Goal: Task Accomplishment & Management: Complete application form

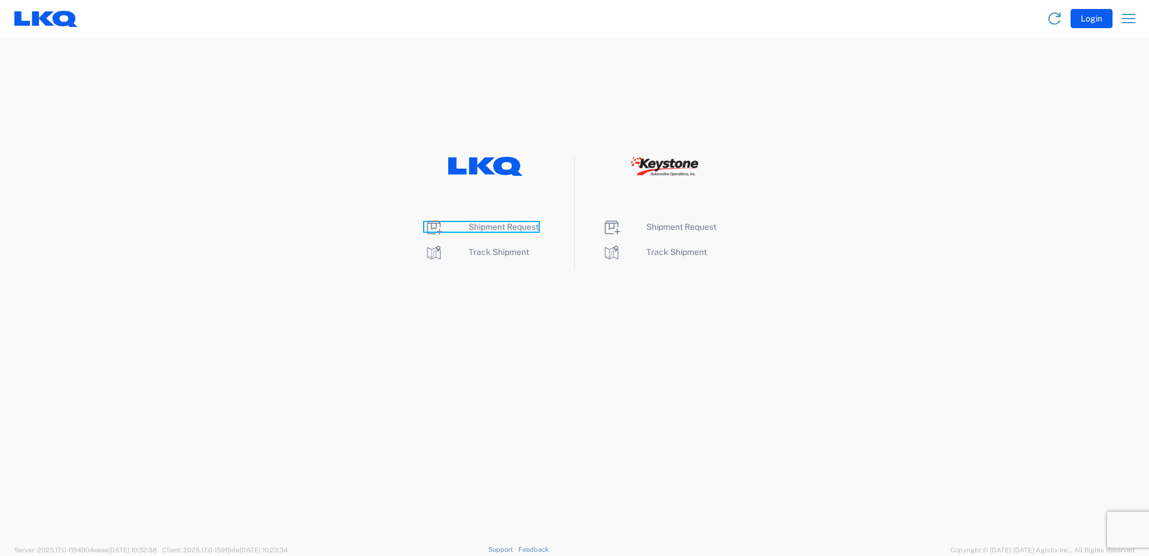
click at [495, 227] on span "Shipment Request" at bounding box center [504, 227] width 70 height 10
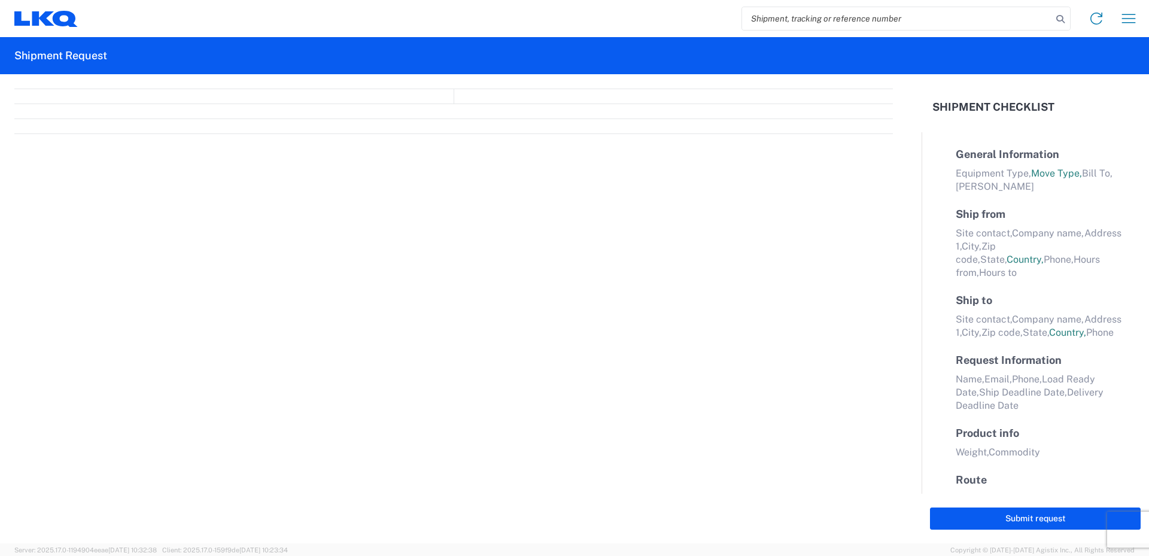
select select "FULL"
select select "LBS"
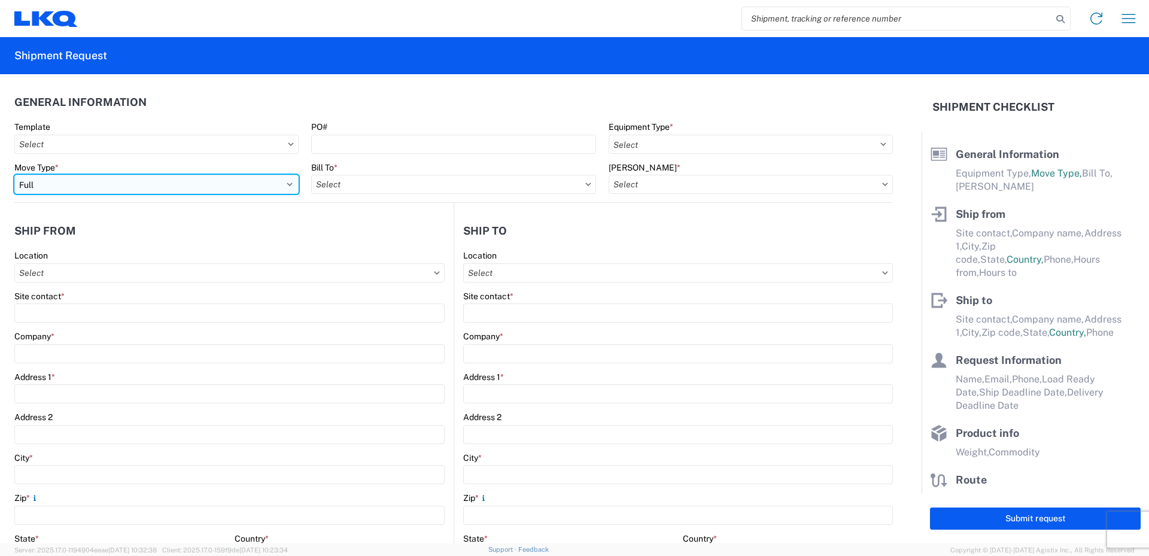
click at [284, 186] on select "Select Full Partial TL" at bounding box center [156, 184] width 284 height 19
select select "PARTIAL_TL"
click at [14, 175] on select "Select Full Partial TL" at bounding box center [156, 184] width 284 height 19
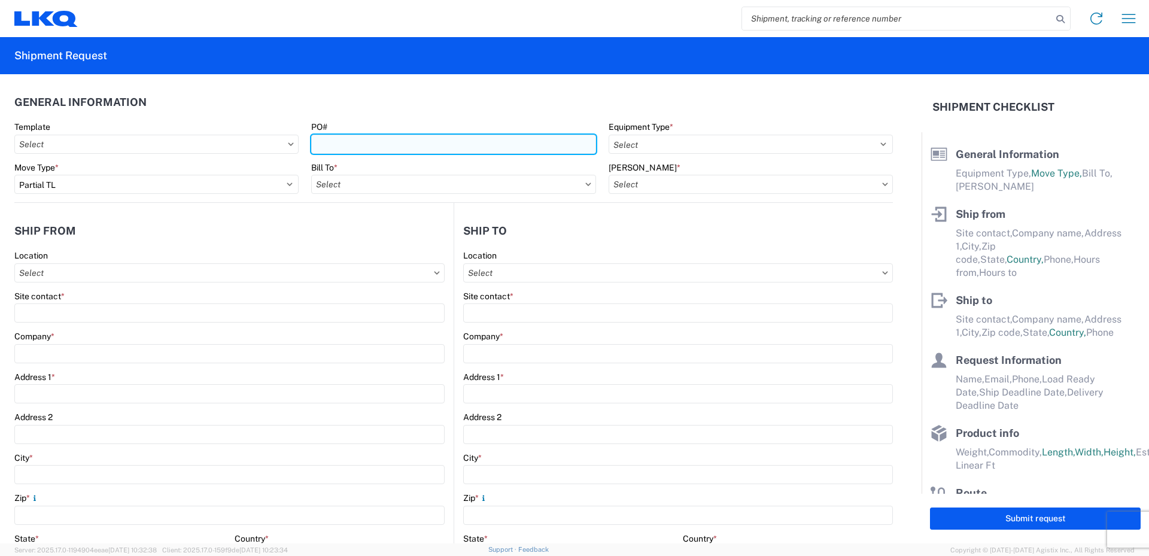
drag, startPoint x: 344, startPoint y: 141, endPoint x: 340, endPoint y: 147, distance: 7.3
click at [344, 141] on input "PO#" at bounding box center [453, 144] width 284 height 19
click at [345, 145] on input "PO#" at bounding box center [453, 144] width 284 height 19
type input "52024532-1"
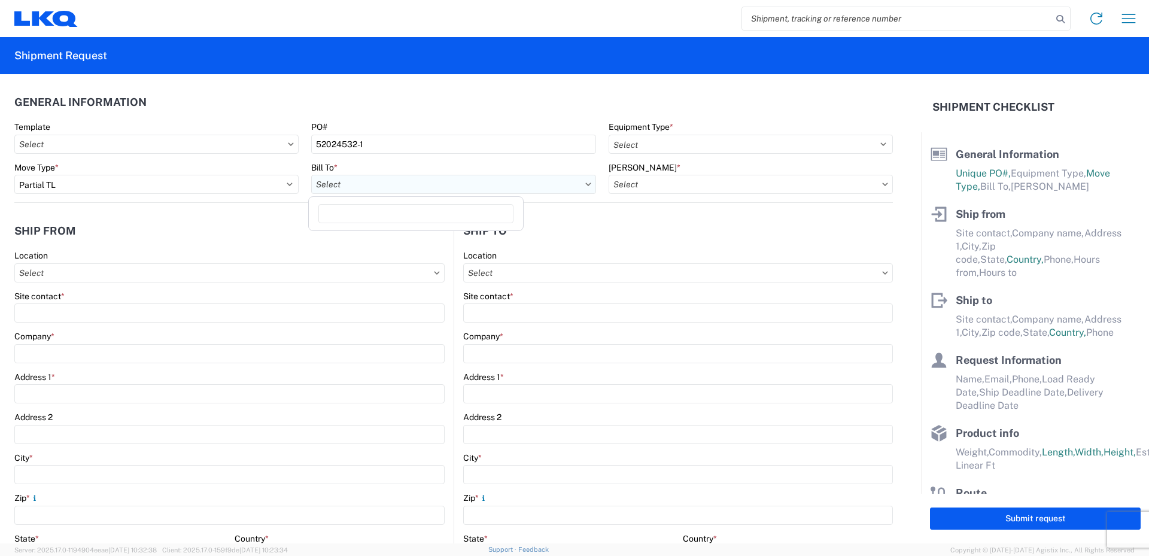
click at [394, 191] on input "Bill To *" at bounding box center [453, 184] width 284 height 19
type input "520"
click at [359, 243] on div "3520 - [GEOGRAPHIC_DATA]" at bounding box center [415, 237] width 209 height 19
type input "3520 - [GEOGRAPHIC_DATA]"
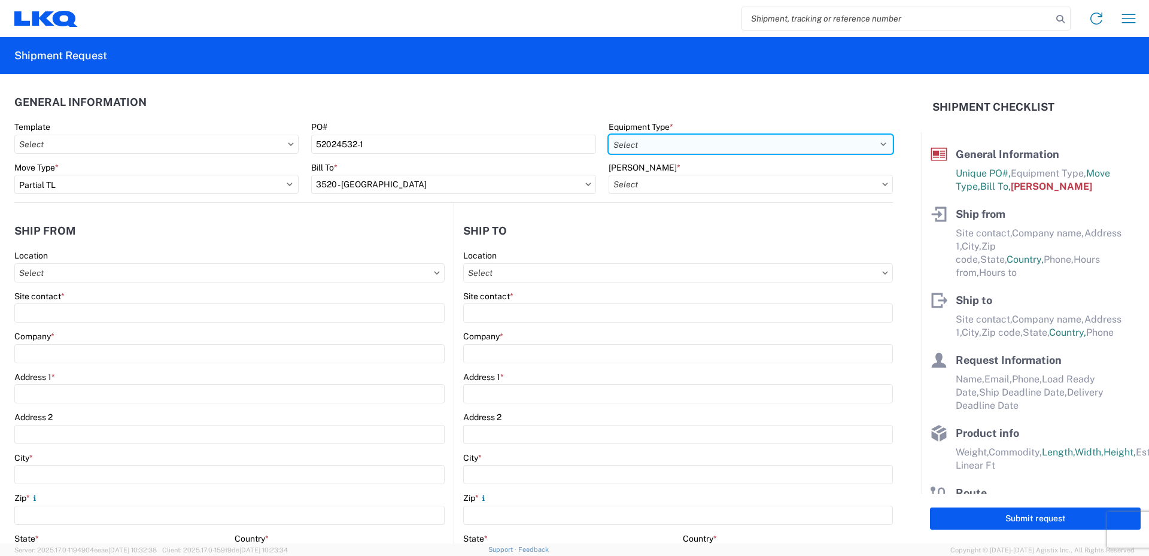
click at [653, 138] on select "Select 53’ Dry Van Flatbed Dropdeck (van) Lowboy (flatbed) Rail" at bounding box center [751, 144] width 284 height 19
select select "STDV"
click at [609, 135] on select "Select 53’ Dry Van Flatbed Dropdeck (van) Lowboy (flatbed) Rail" at bounding box center [751, 144] width 284 height 19
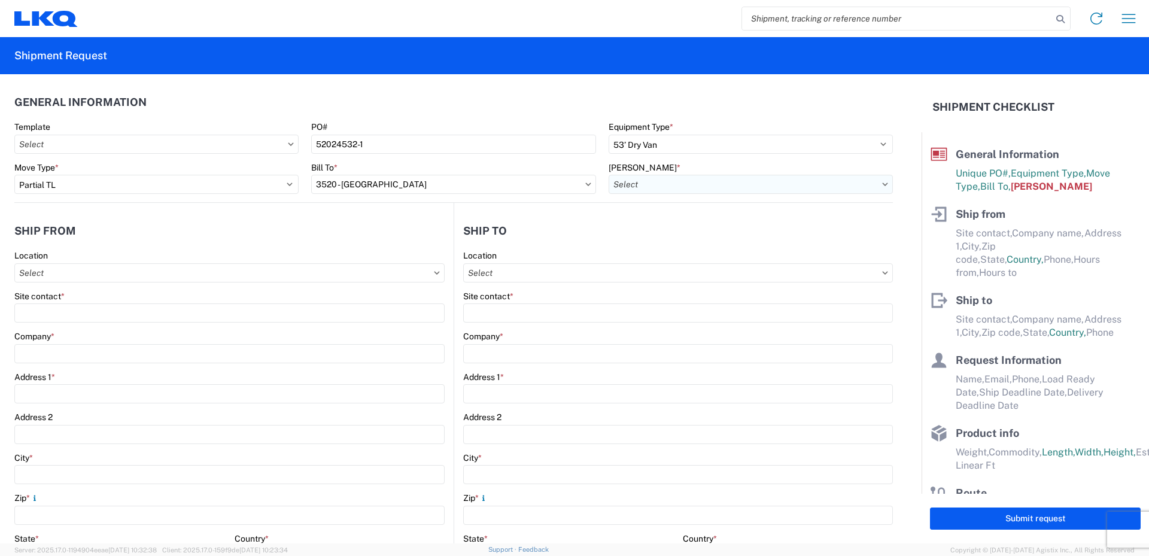
click at [643, 184] on input "[PERSON_NAME] *" at bounding box center [751, 184] width 284 height 19
click at [635, 258] on div "3520-6300-66000-0000 - 3520 Freight Out" at bounding box center [710, 256] width 209 height 19
type input "3520-6300-66000-0000 - 3520 Freight Out"
click at [55, 274] on input "Location" at bounding box center [229, 272] width 430 height 19
type input "520"
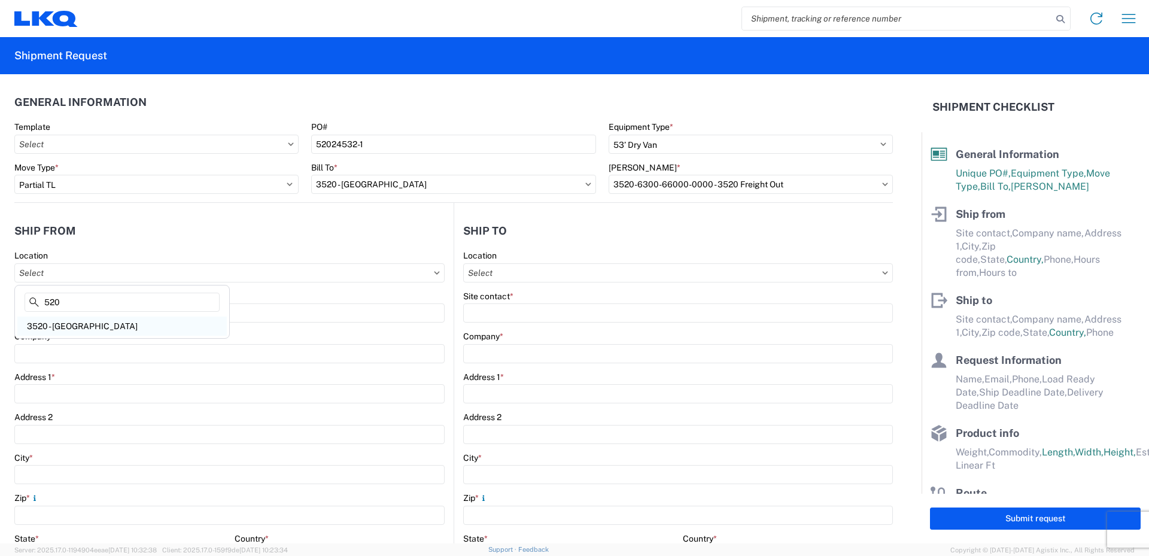
click at [63, 329] on div "3520 - [GEOGRAPHIC_DATA]" at bounding box center [121, 326] width 209 height 19
type input "3520 - [GEOGRAPHIC_DATA]"
type input "FinishMaster [GEOGRAPHIC_DATA]"
type input "[STREET_ADDRESS]"
type input "Suite 200"
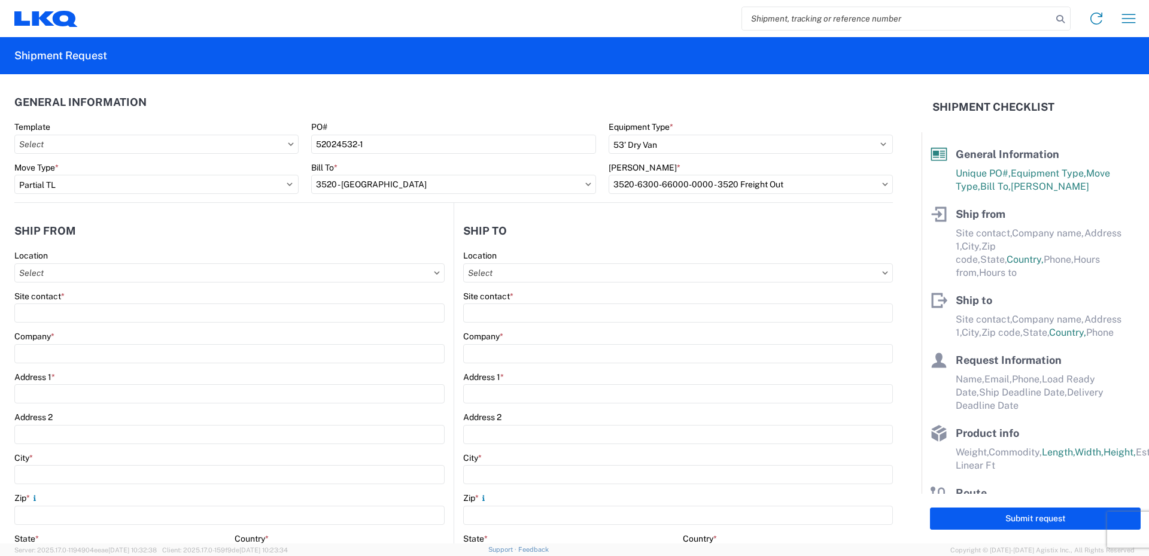
type input "[GEOGRAPHIC_DATA]"
type input "75050"
select select "[GEOGRAPHIC_DATA]"
select select "US"
type input "08:00"
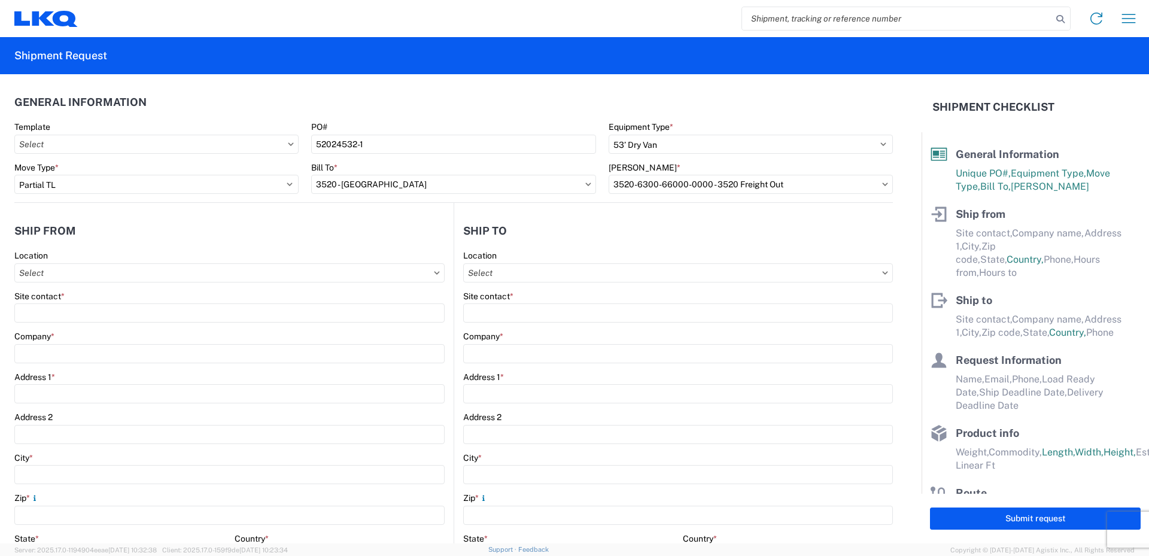
type input "14:00"
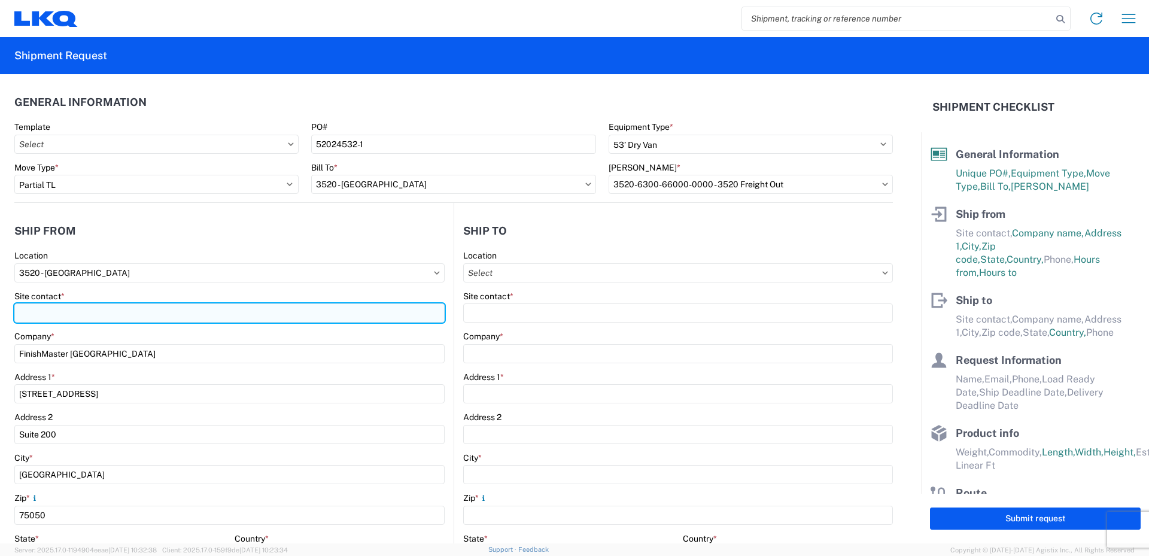
click at [62, 311] on input "Site contact *" at bounding box center [229, 312] width 430 height 19
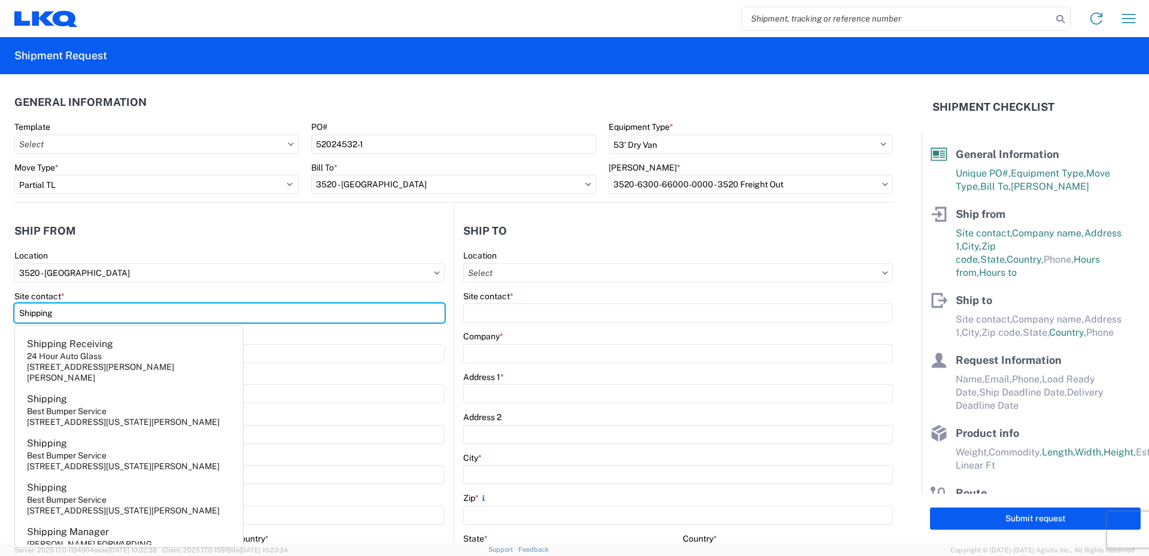
type input "Shipping"
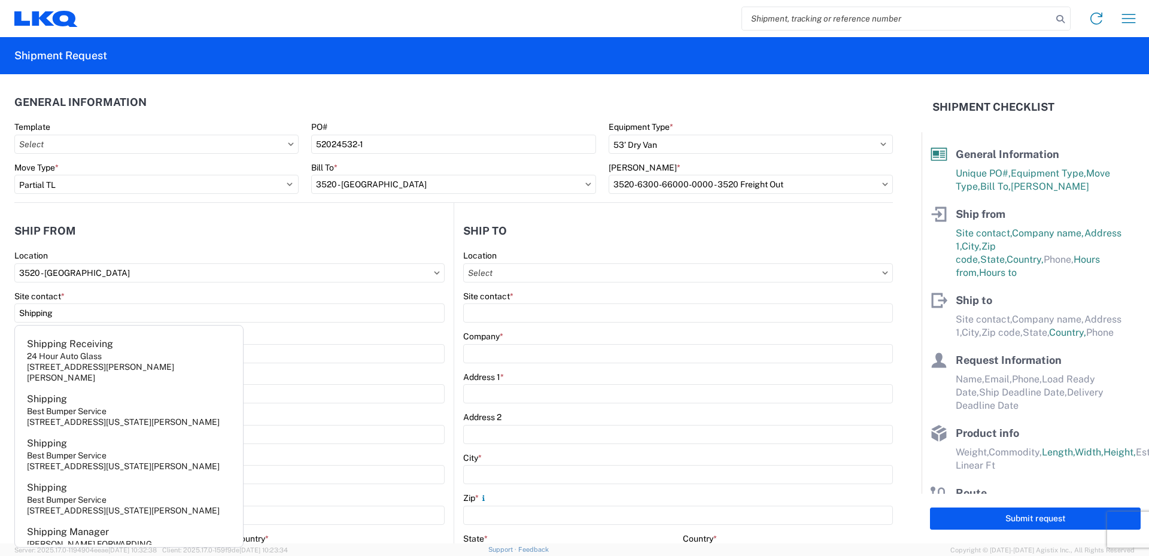
click at [126, 290] on agx-form-control-wrapper-v2 "Location 3520 - [GEOGRAPHIC_DATA]" at bounding box center [229, 270] width 430 height 41
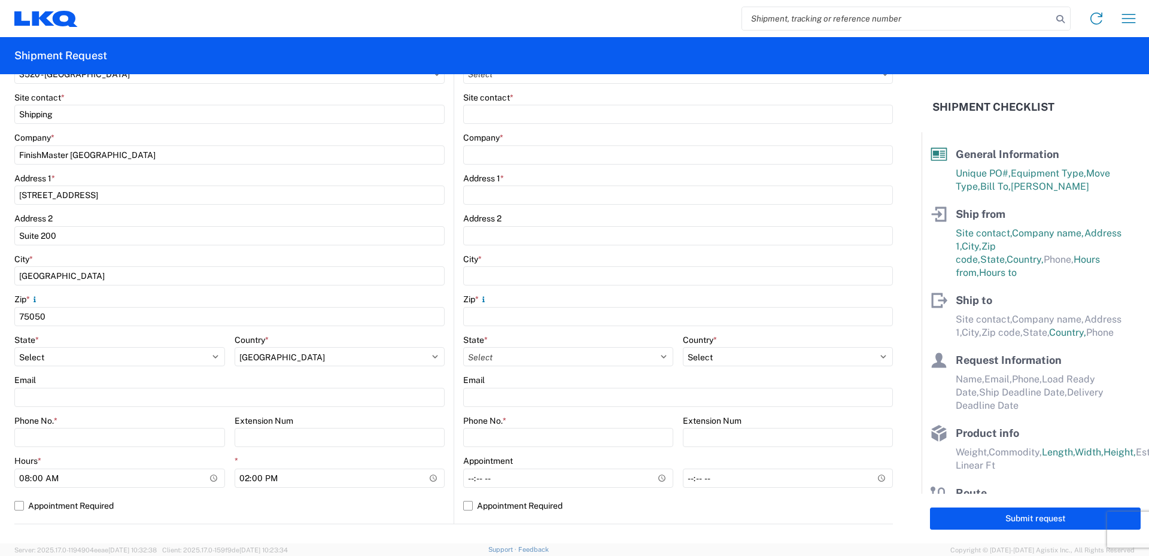
scroll to position [239, 0]
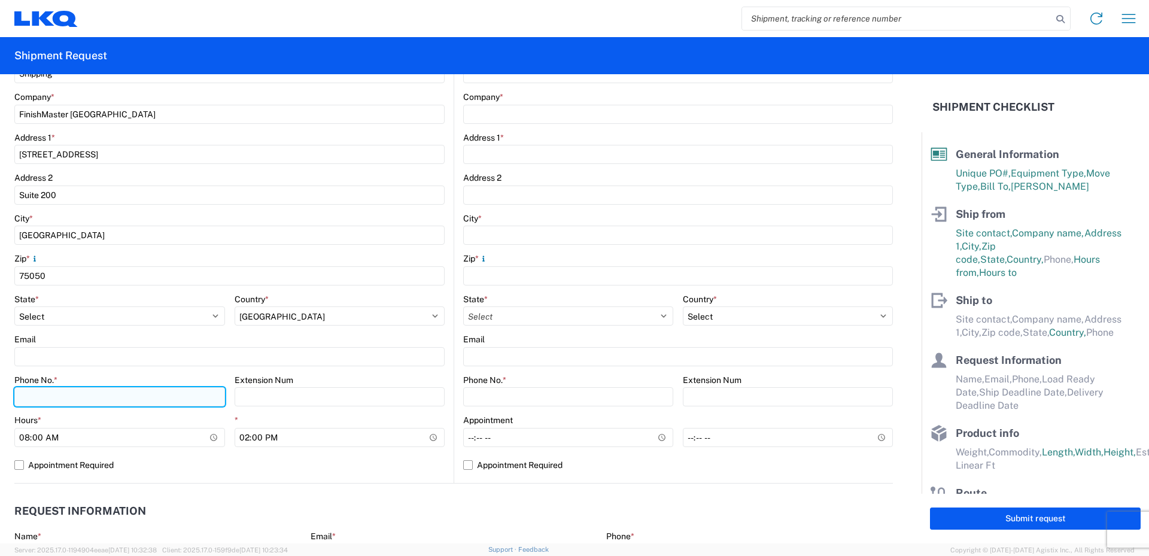
click at [30, 396] on input "Phone No. *" at bounding box center [119, 396] width 211 height 19
type input "[PHONE_NUMBER]"
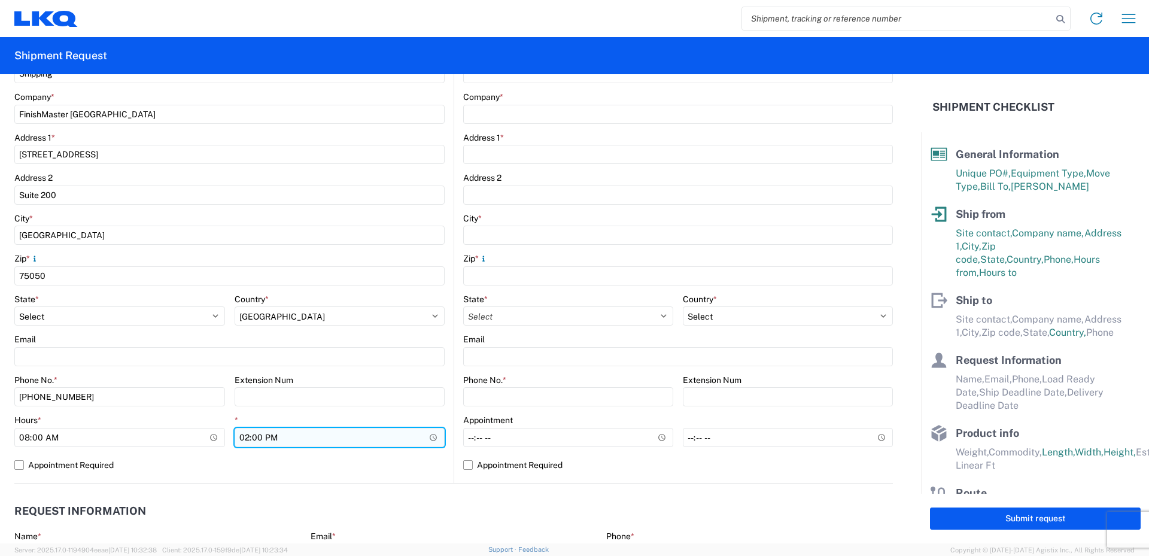
click at [242, 440] on input "14:00" at bounding box center [340, 437] width 211 height 19
type input "18:00"
click at [222, 420] on div "Hours *" at bounding box center [119, 420] width 211 height 11
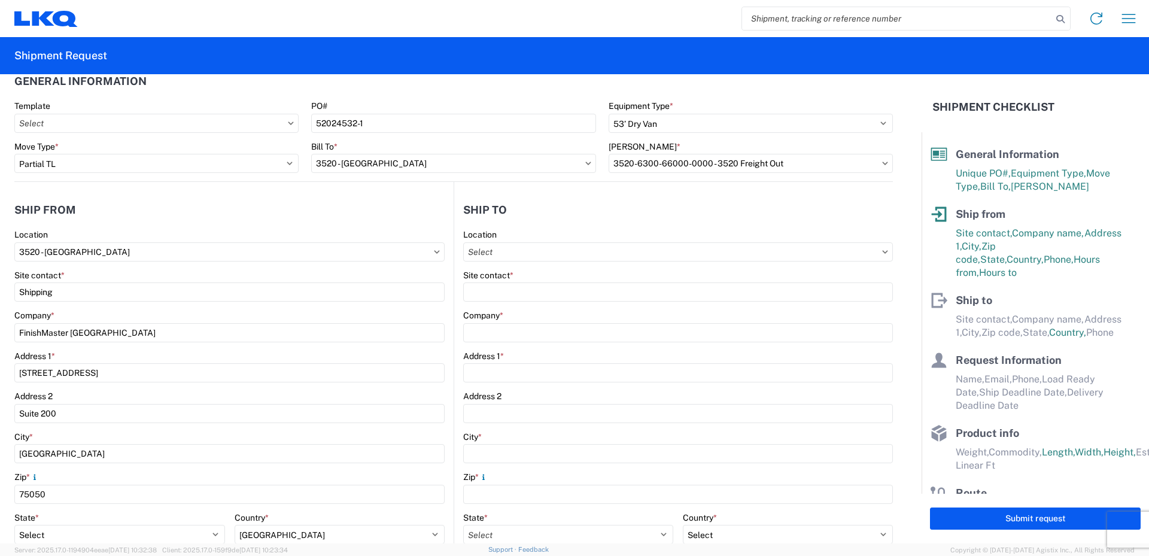
scroll to position [0, 0]
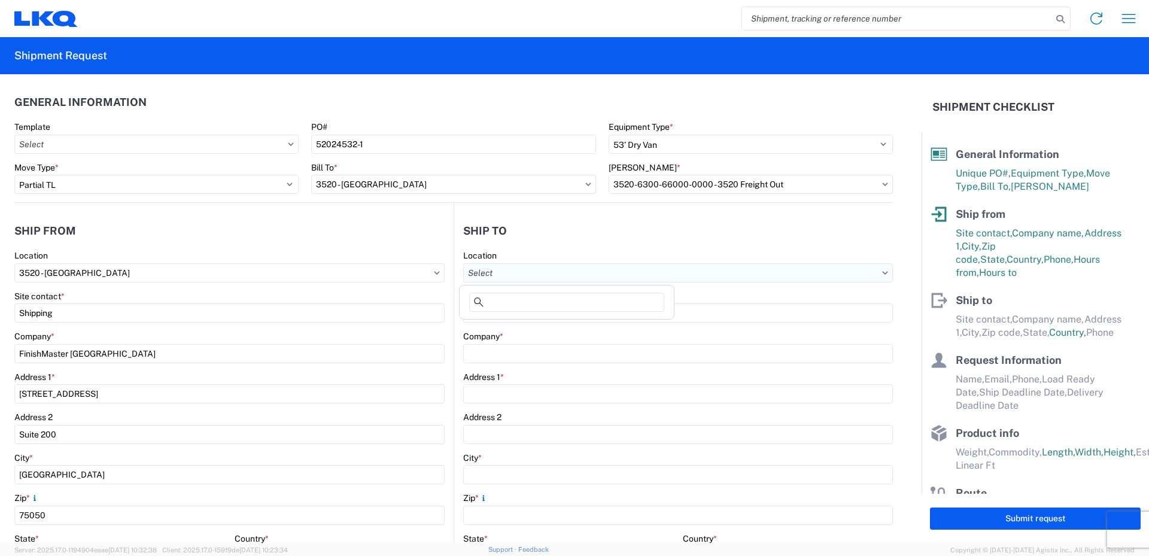
click at [501, 272] on input "Location" at bounding box center [678, 272] width 430 height 19
type input "091"
click at [511, 326] on div "3091 - Phoenix (091)" at bounding box center [566, 326] width 209 height 19
type input "3091 - Phoenix (091)"
type input "LKQ Corporation"
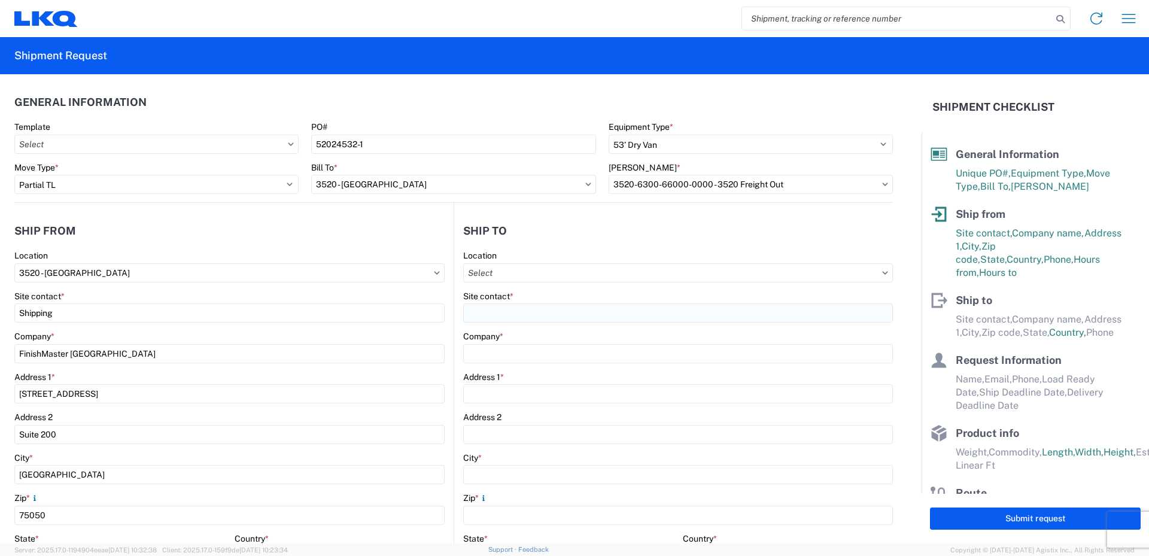
type input "[STREET_ADDRESS]"
type input "Phoenix"
type input "85040"
select select "US"
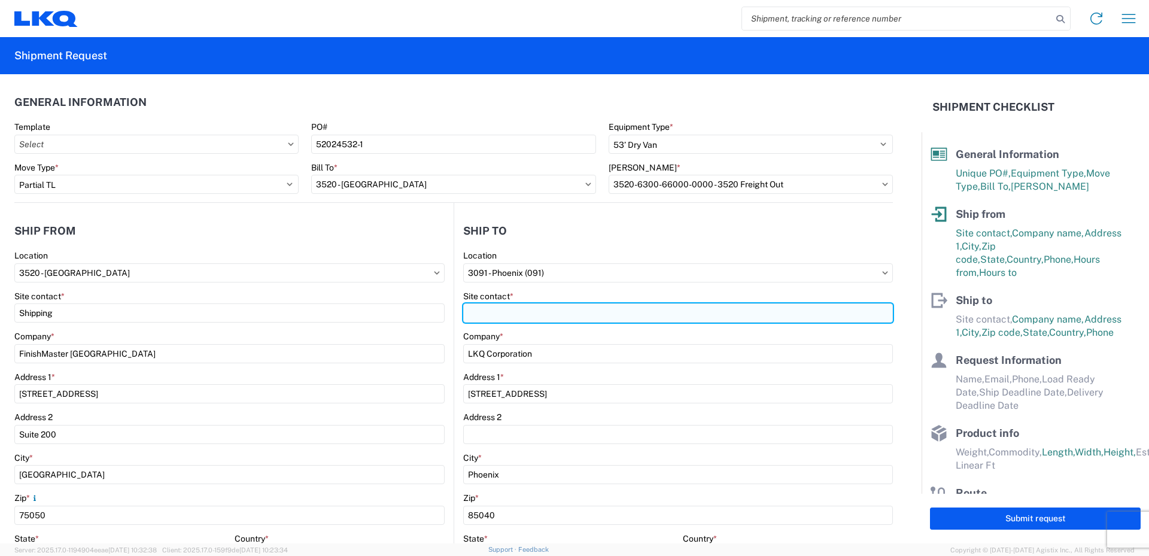
click at [502, 312] on input "Site contact *" at bounding box center [678, 312] width 430 height 19
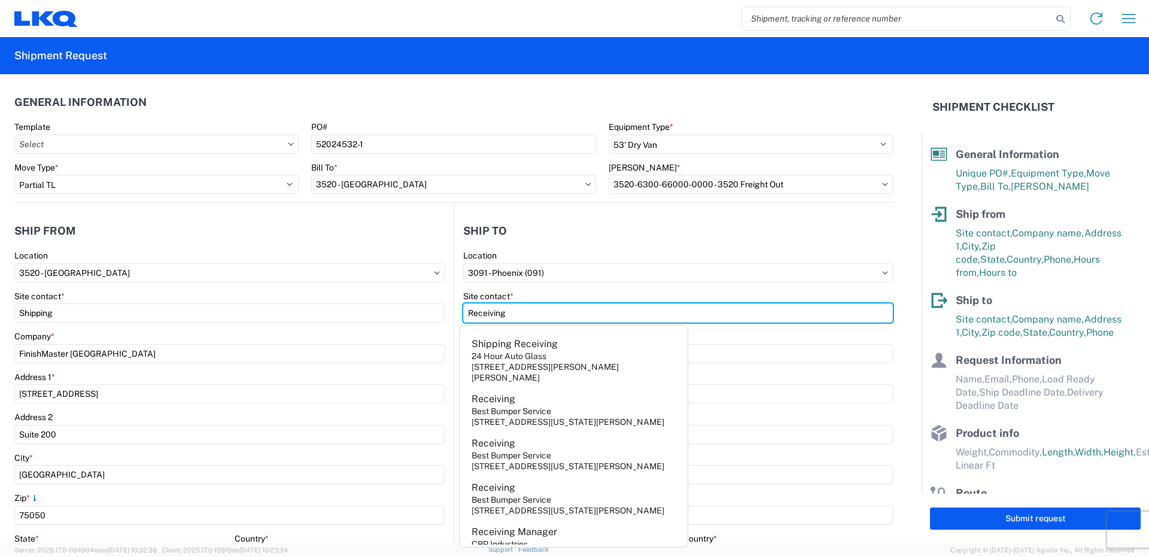
type input "Receiving"
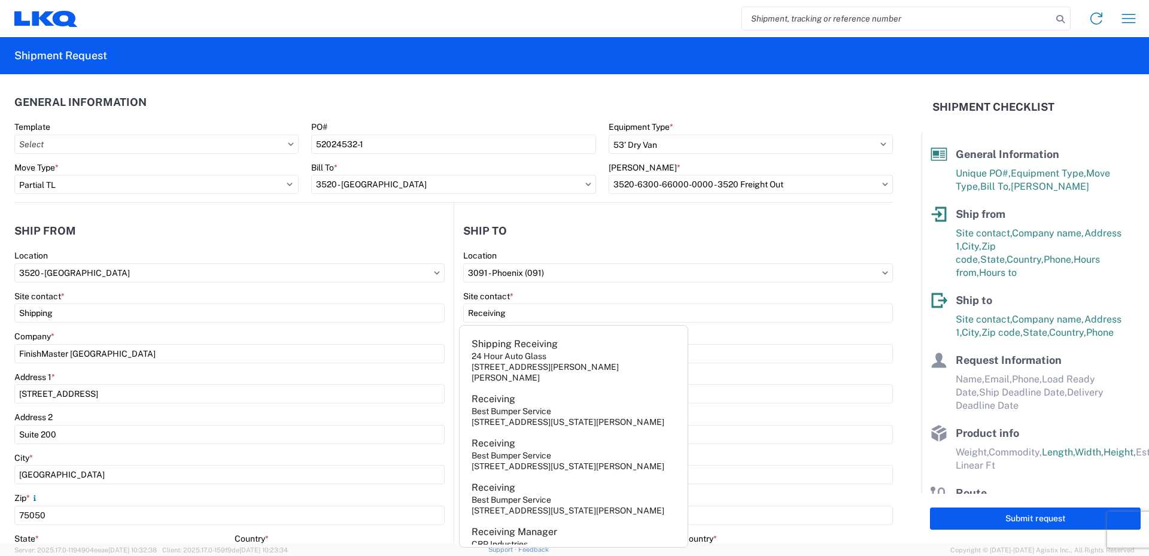
click at [551, 294] on div "Site contact *" at bounding box center [678, 296] width 430 height 11
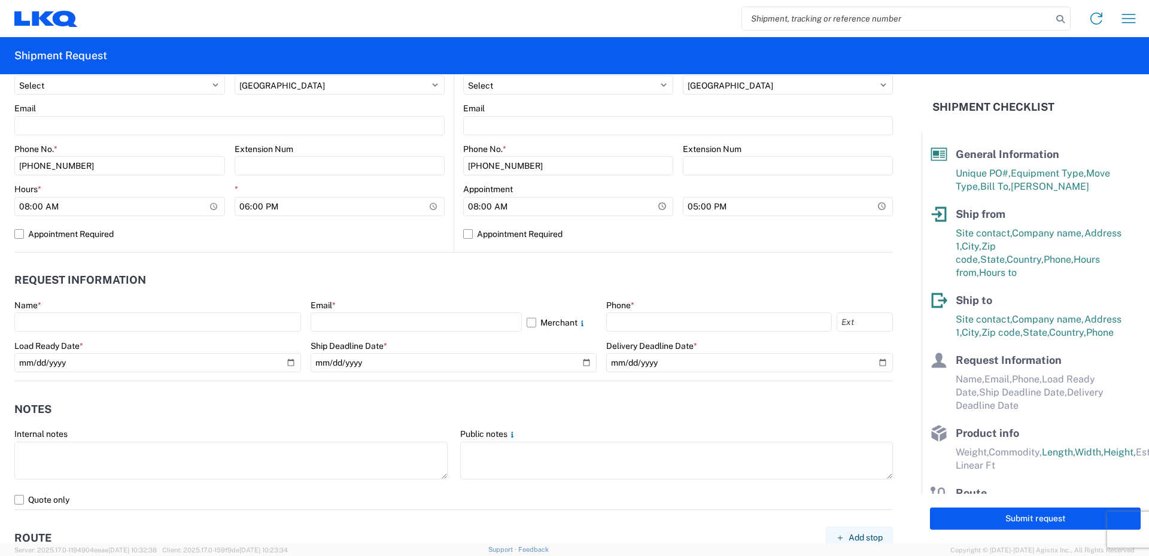
scroll to position [479, 0]
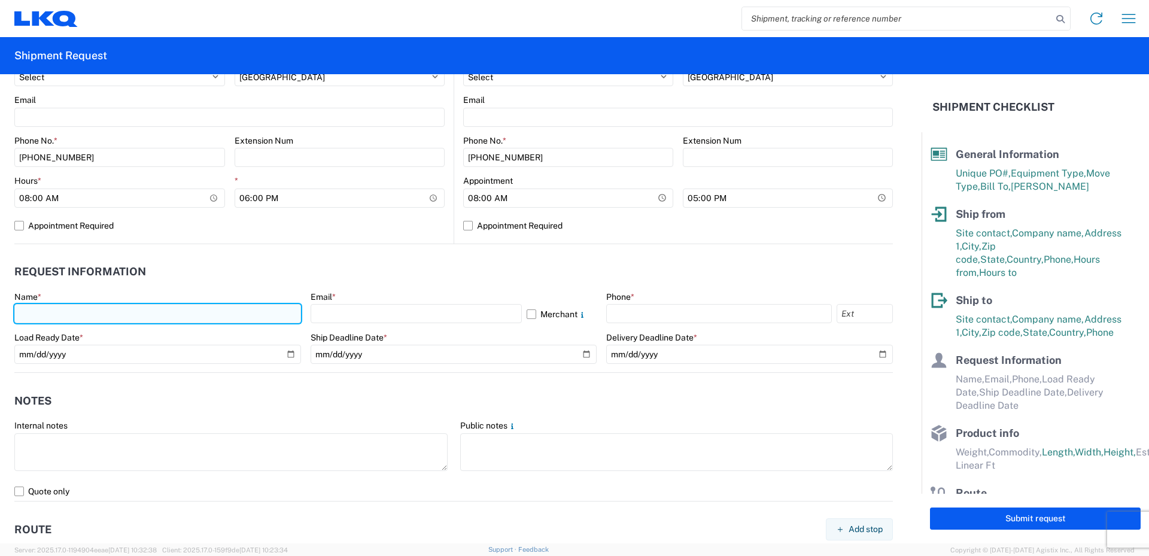
click at [52, 314] on input "text" at bounding box center [157, 313] width 287 height 19
type input "[PERSON_NAME]"
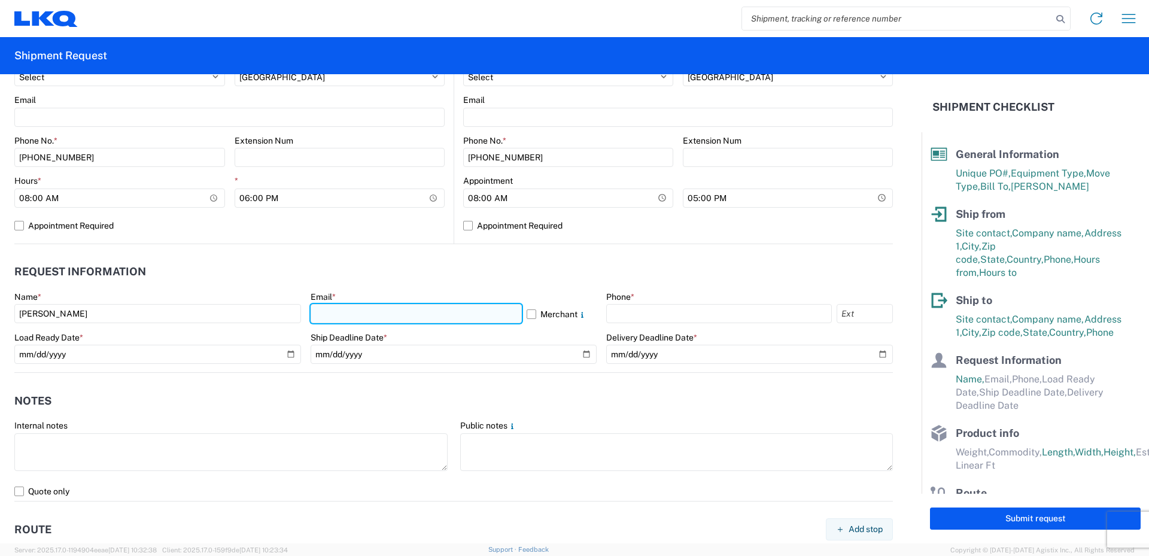
click at [338, 314] on input "text" at bounding box center [416, 313] width 211 height 19
type input "[EMAIL_ADDRESS][DOMAIN_NAME]"
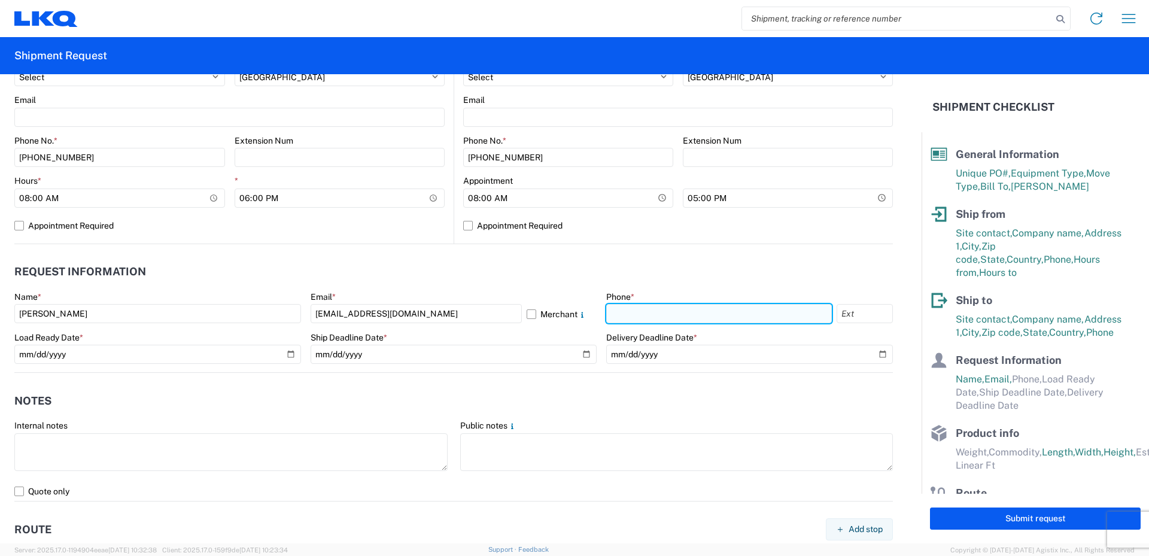
click at [637, 315] on input "text" at bounding box center [719, 313] width 226 height 19
type input "[PHONE_NUMBER]"
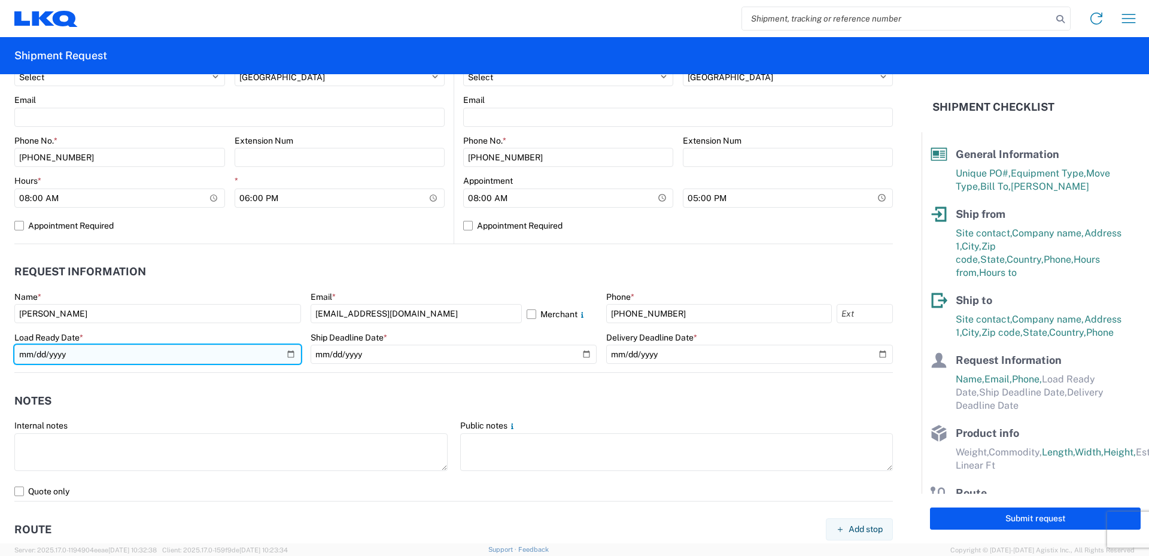
click at [88, 349] on input "date" at bounding box center [157, 354] width 287 height 19
click at [287, 354] on input "date" at bounding box center [157, 354] width 287 height 19
type input "[DATE]"
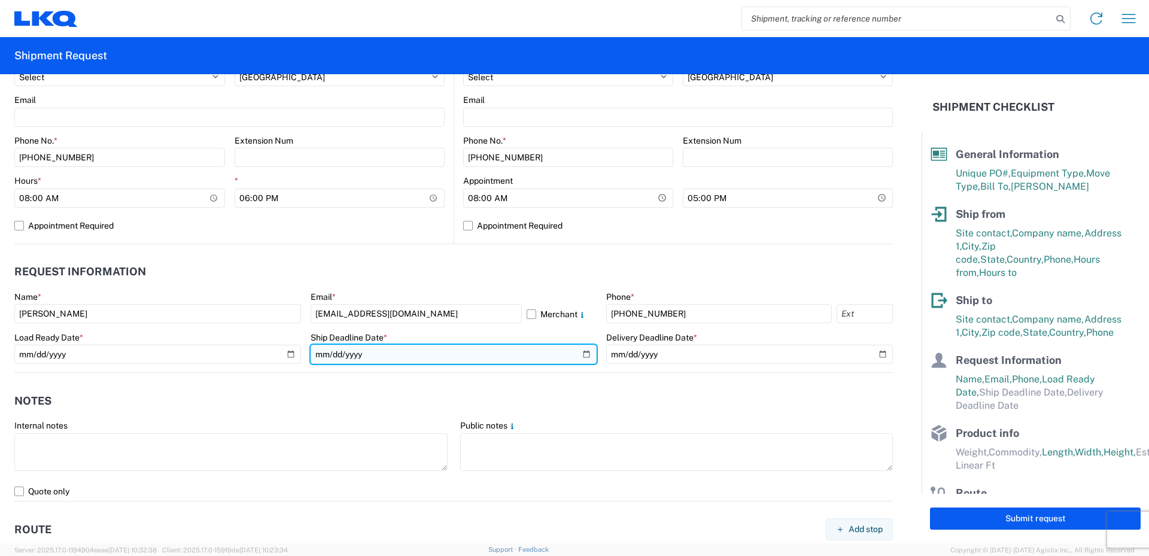
click at [579, 354] on input "date" at bounding box center [454, 354] width 287 height 19
type input "[DATE]"
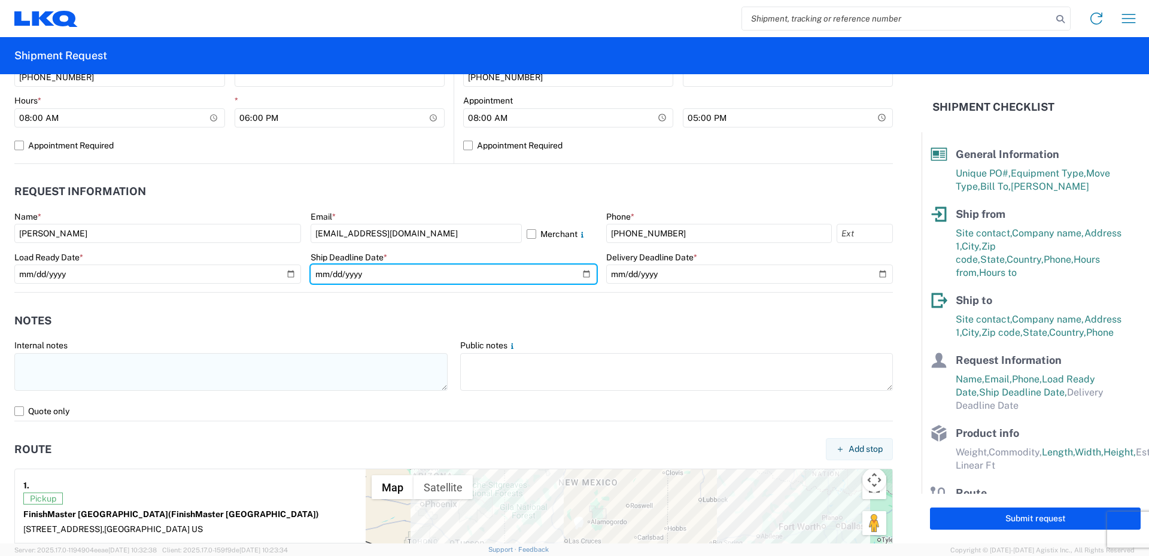
scroll to position [539, 0]
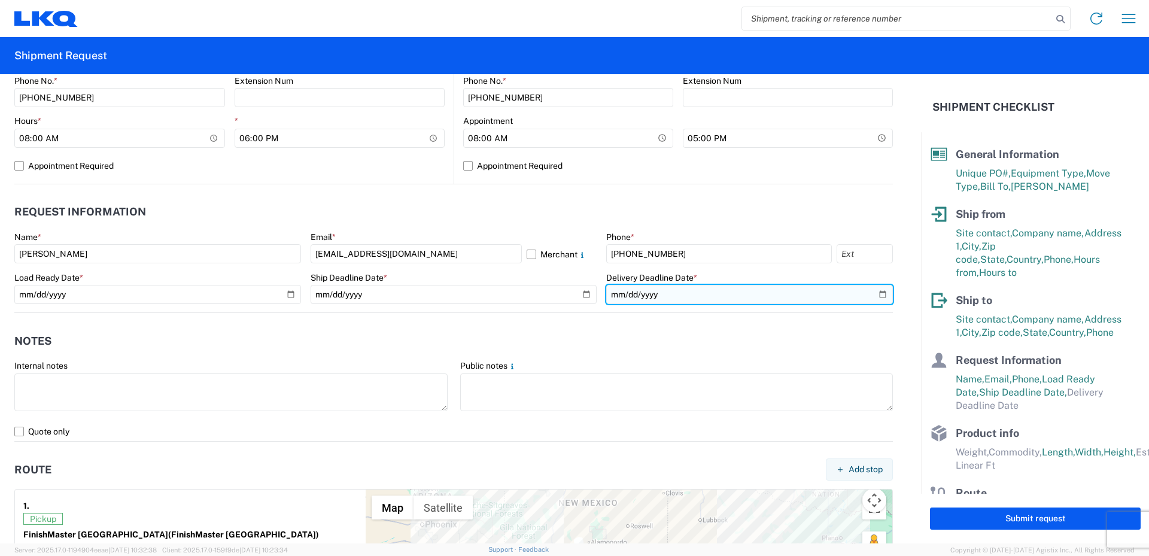
click at [876, 295] on input "date" at bounding box center [749, 294] width 287 height 19
type input "[DATE]"
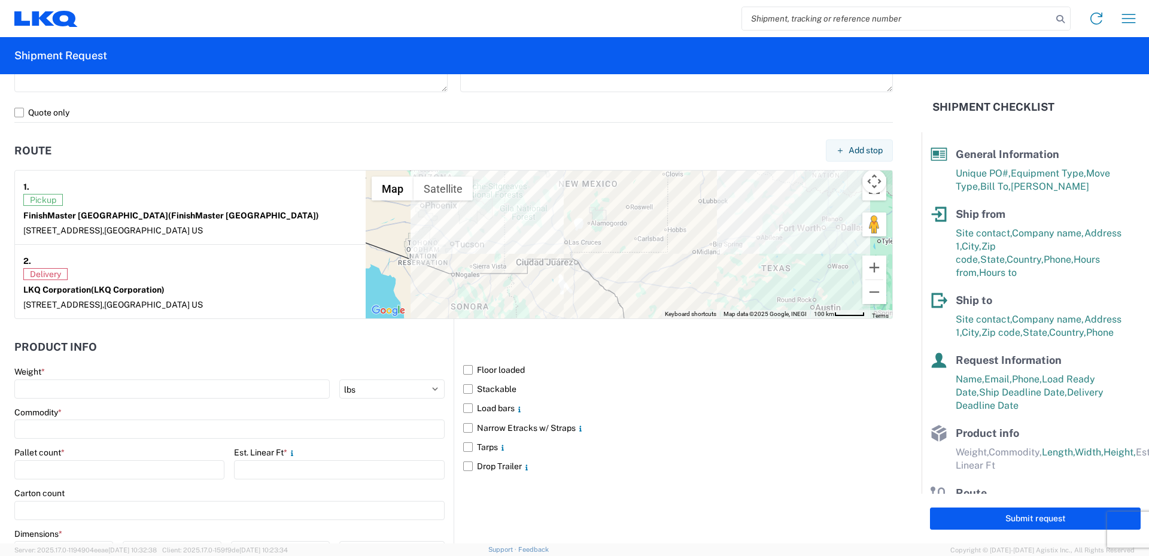
scroll to position [898, 0]
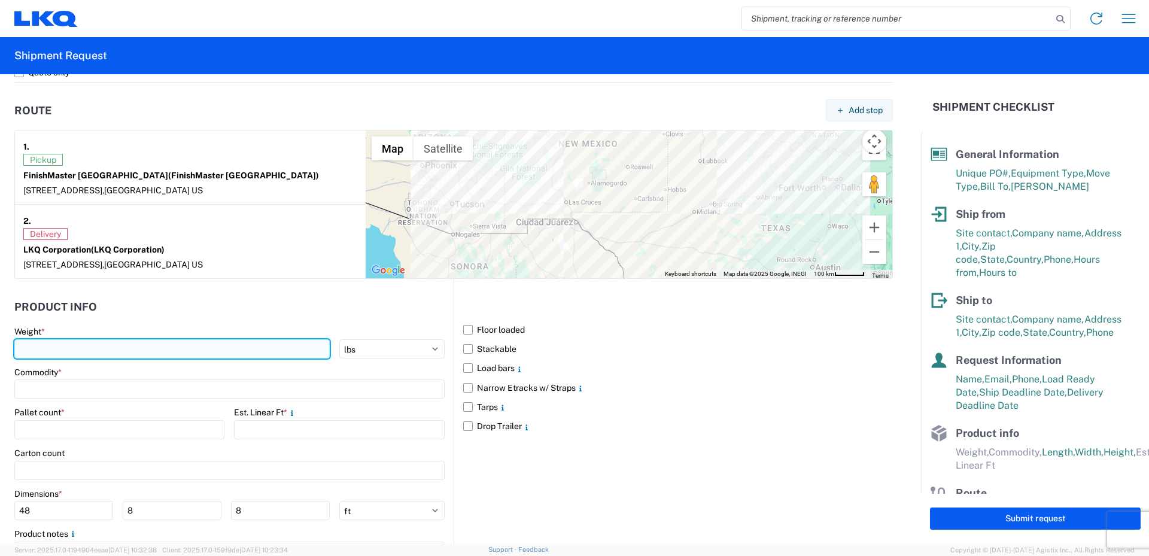
click at [38, 349] on input "number" at bounding box center [171, 348] width 315 height 19
type input "10005"
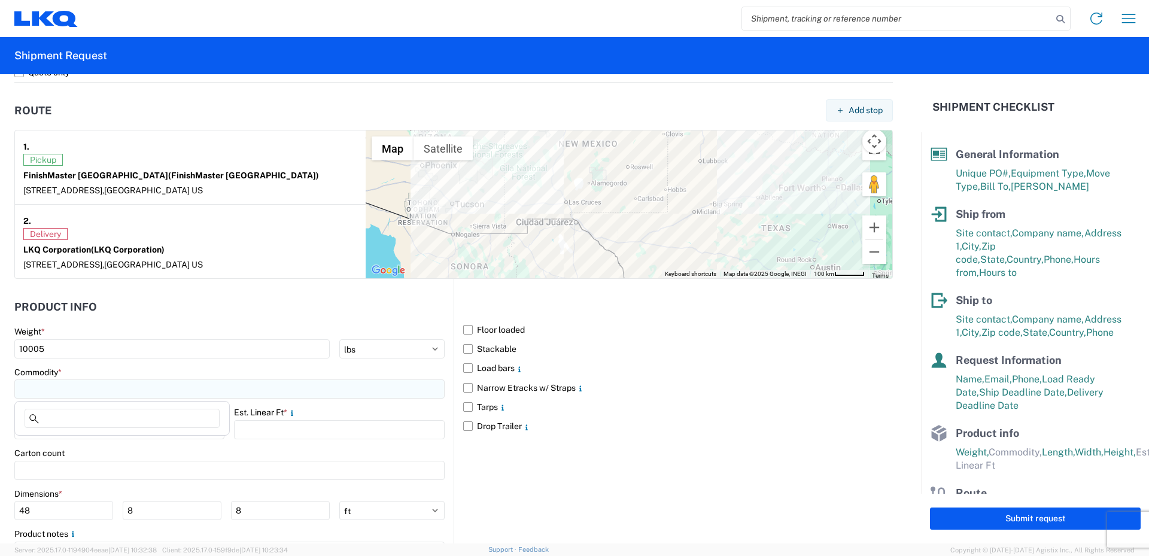
click at [81, 387] on input at bounding box center [229, 388] width 430 height 19
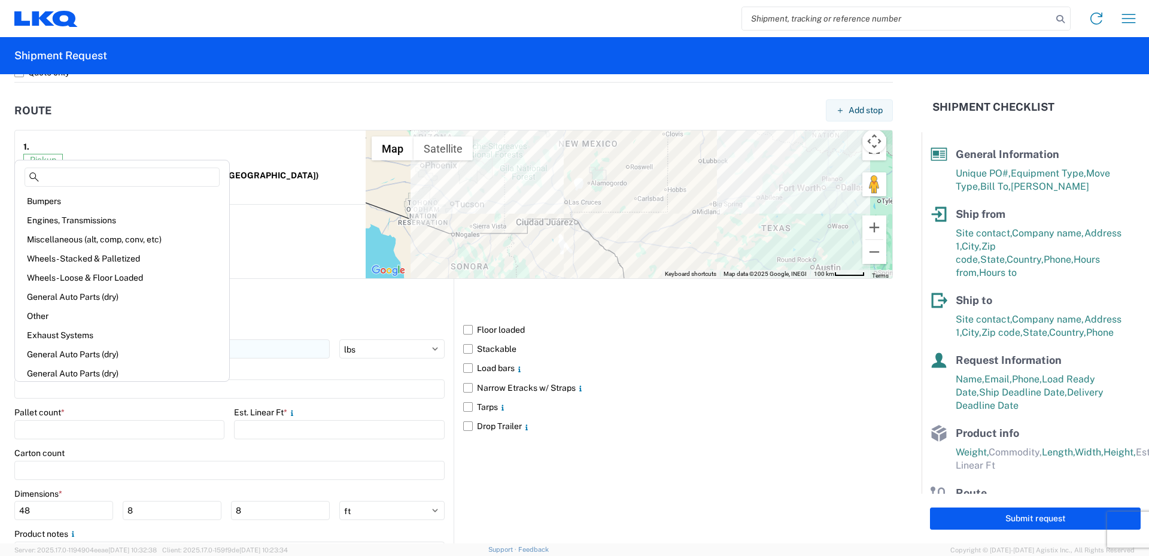
click at [39, 347] on div "General Auto Parts (dry)" at bounding box center [121, 354] width 209 height 19
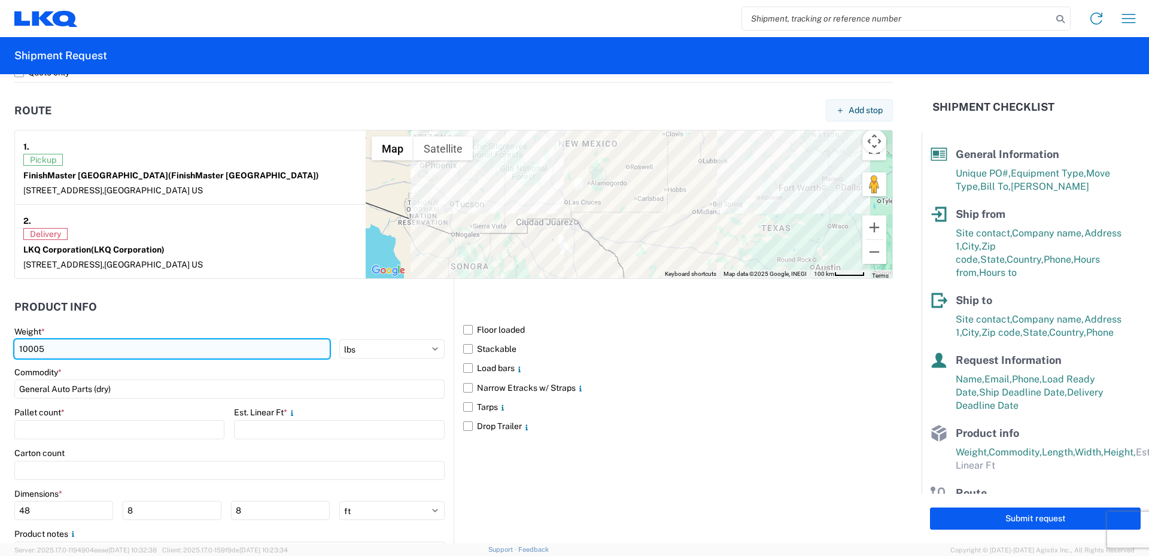
click at [26, 349] on input "10005" at bounding box center [171, 348] width 315 height 19
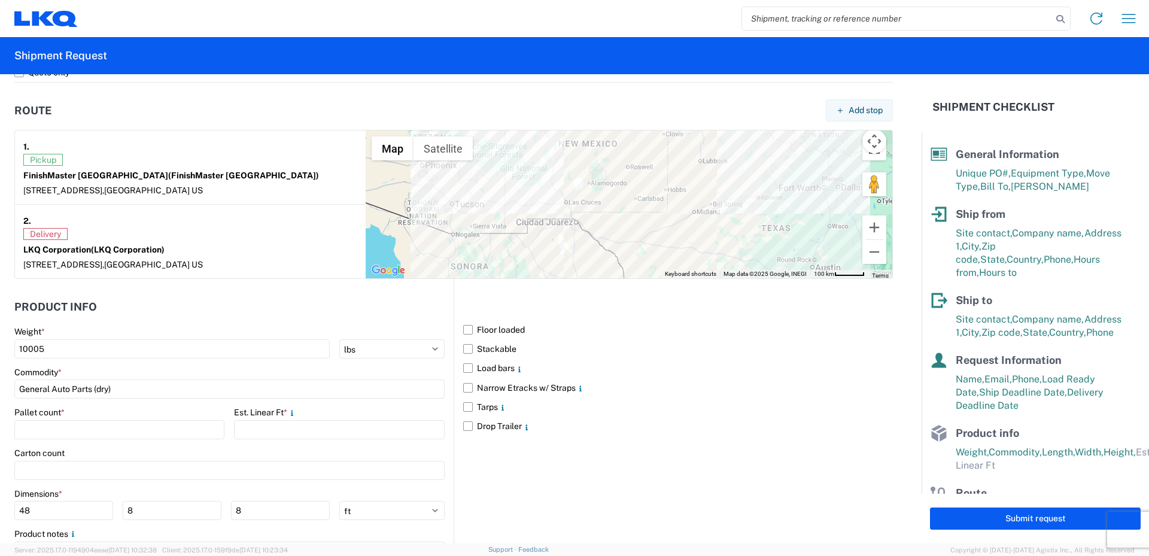
click at [105, 370] on div "Commodity *" at bounding box center [229, 372] width 430 height 11
click at [131, 388] on input "General Auto Parts (dry)" at bounding box center [229, 388] width 430 height 19
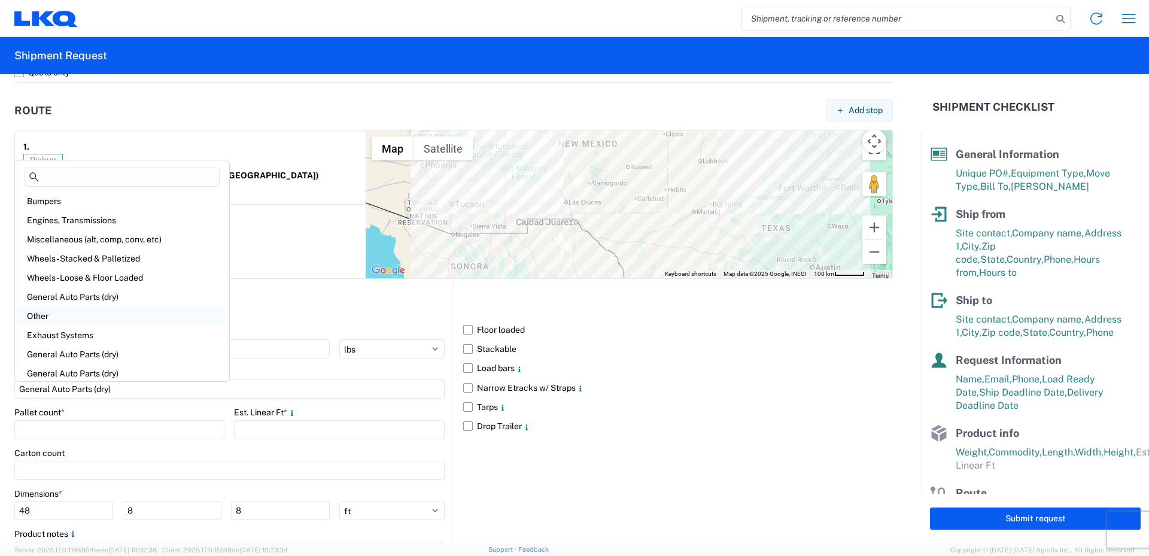
click at [74, 311] on div "Other" at bounding box center [121, 315] width 209 height 19
type input "Other"
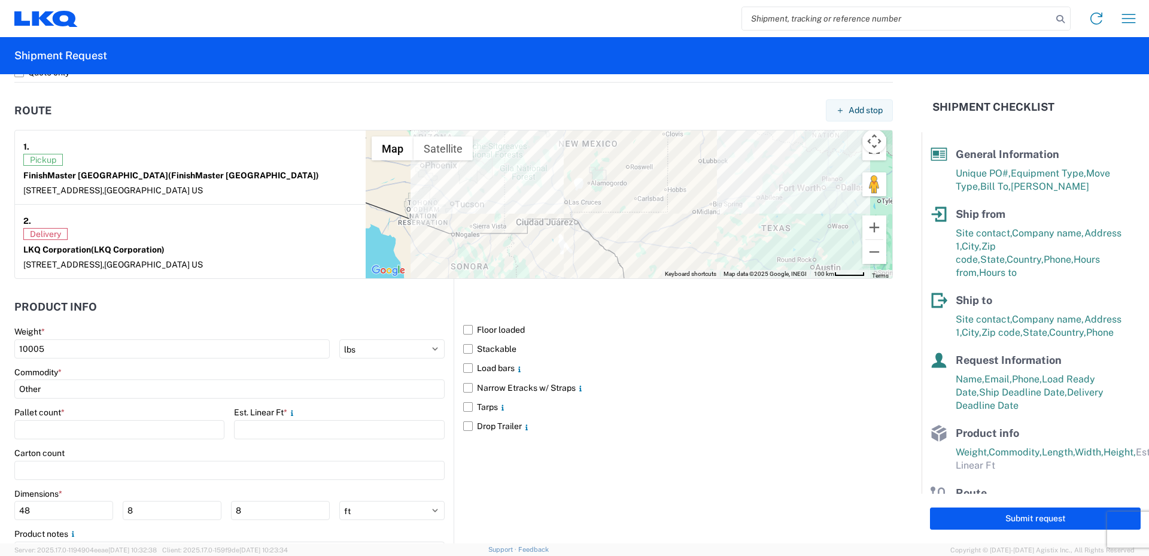
scroll to position [957, 0]
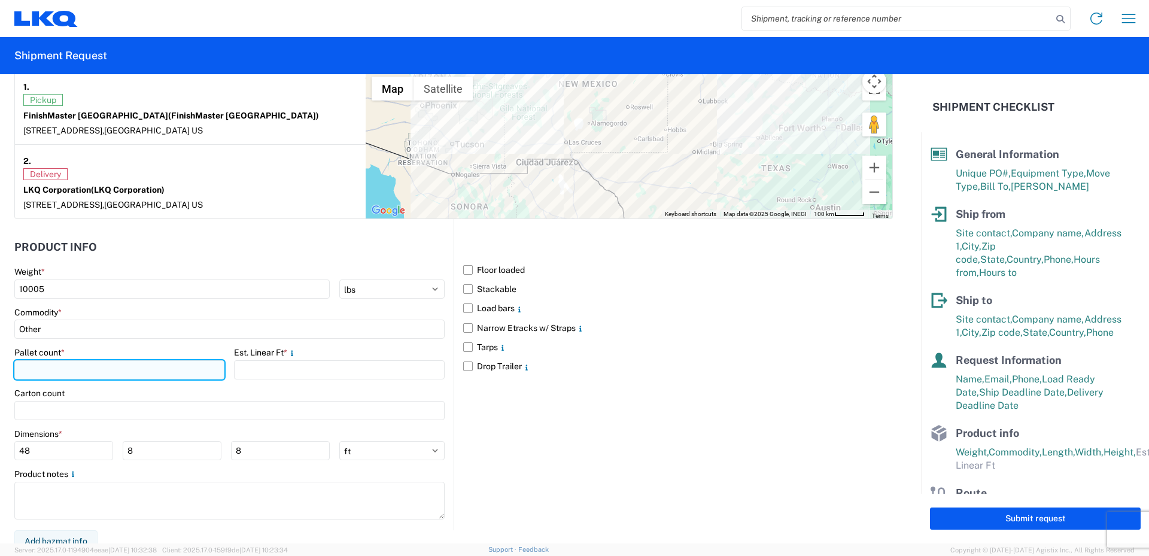
click at [69, 370] on input "number" at bounding box center [119, 369] width 210 height 19
type input "9"
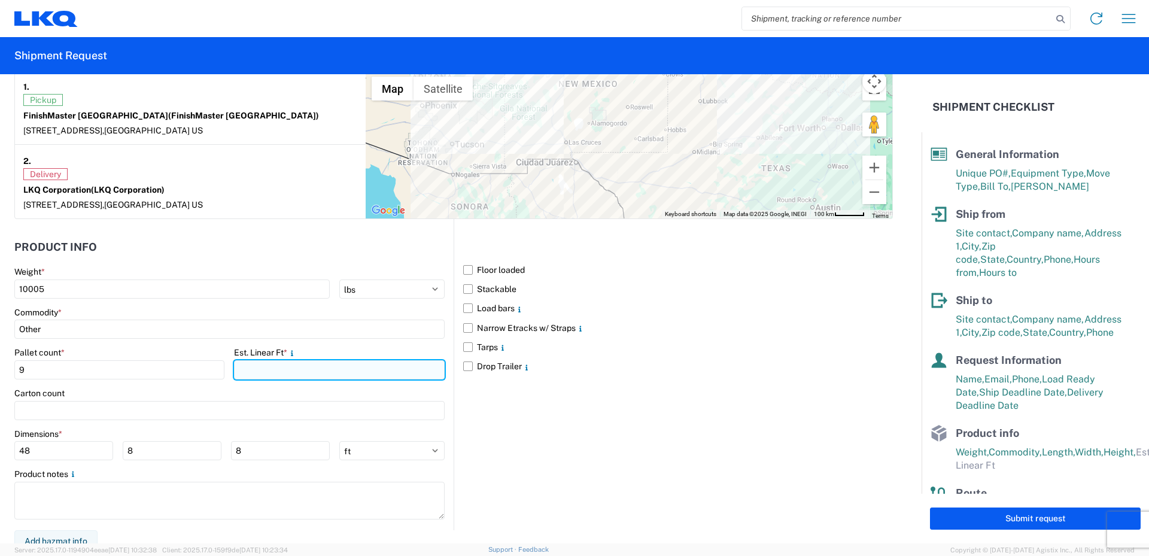
click at [269, 371] on input "number" at bounding box center [339, 369] width 210 height 19
type input "36"
click at [223, 390] on div "Carton count" at bounding box center [229, 393] width 430 height 11
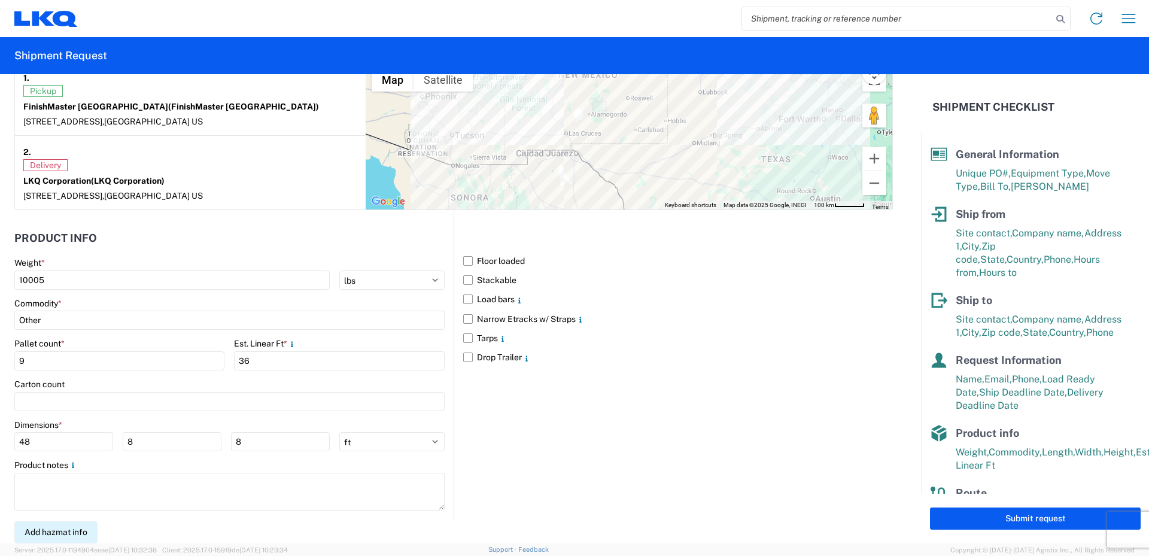
click at [68, 536] on button "Add hazmat info" at bounding box center [55, 532] width 83 height 22
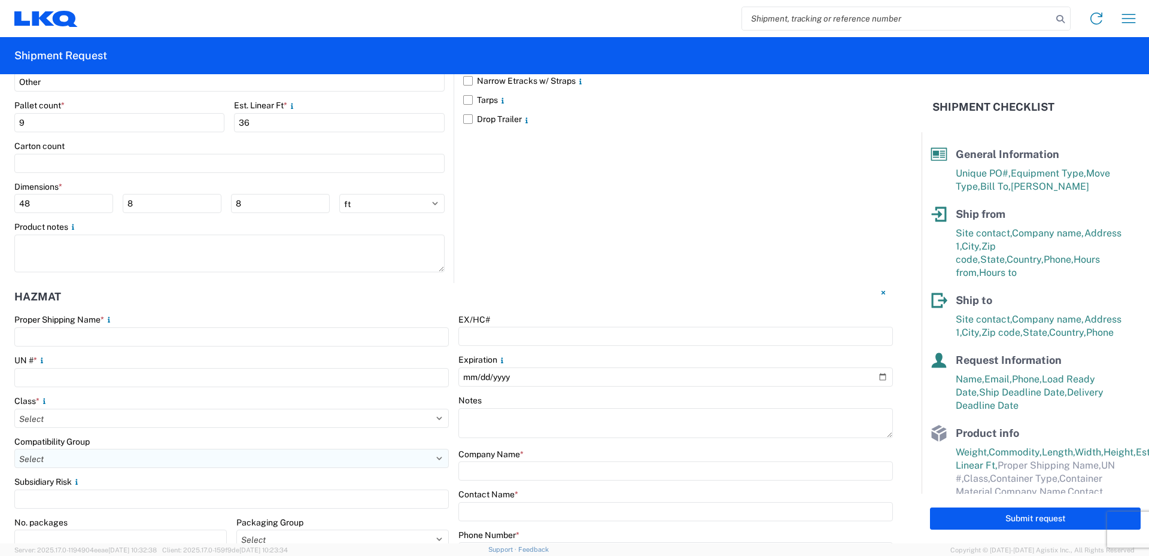
scroll to position [1206, 0]
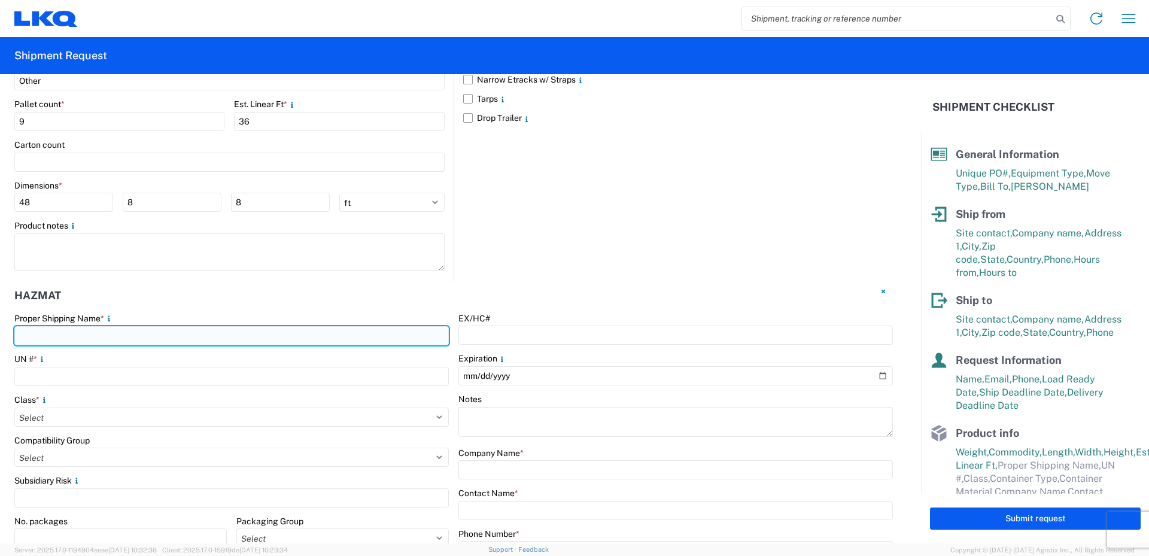
click at [51, 335] on input "text" at bounding box center [231, 335] width 434 height 19
type input "Paint"
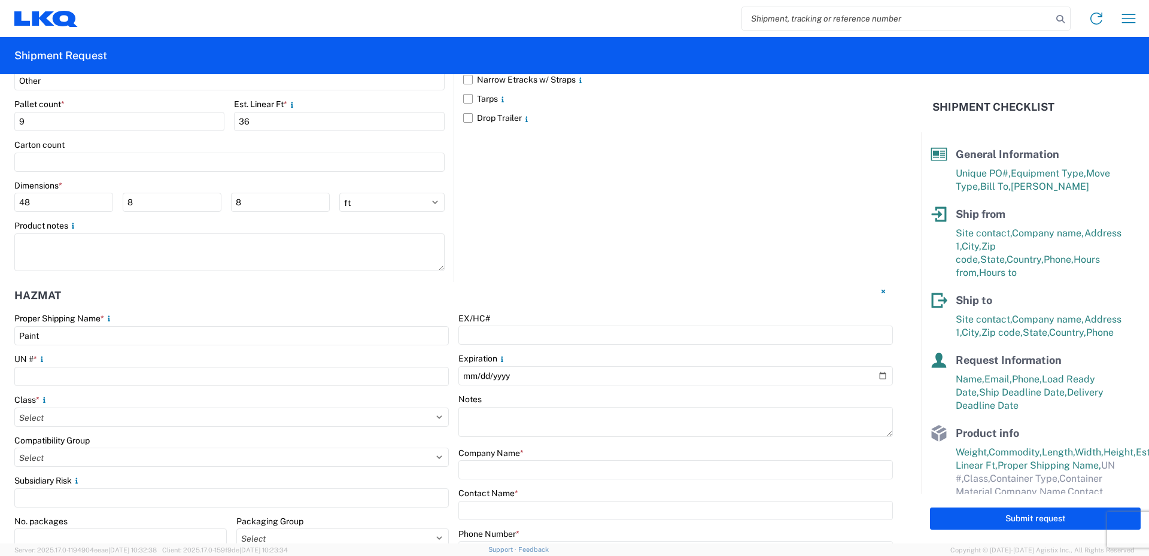
click at [155, 311] on div "Hazmat" at bounding box center [453, 297] width 878 height 31
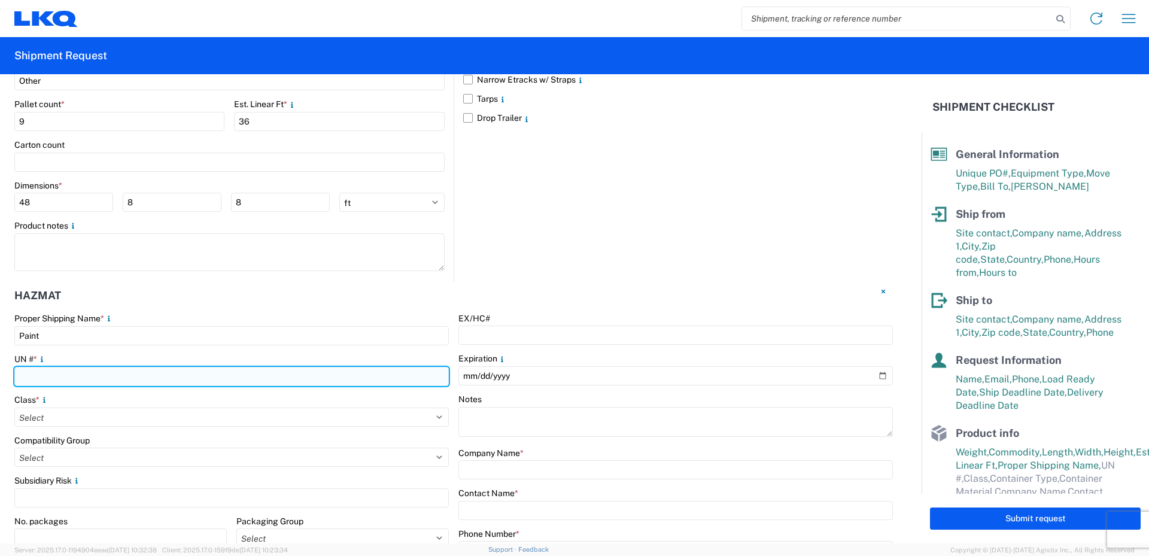
click at [62, 375] on input "number" at bounding box center [231, 376] width 434 height 19
type input "1263"
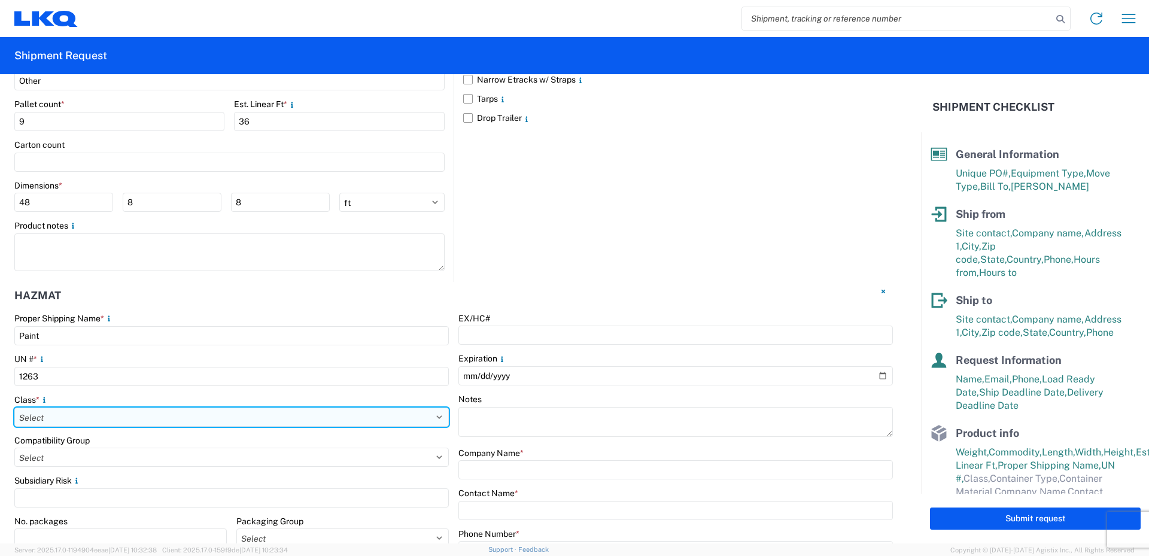
click at [72, 412] on select "Select 1 Explosive 1.1 Explosive 1.2 Explosive 1.3 Explosive 1.4 Explosive 1.5 …" at bounding box center [231, 417] width 434 height 19
select select "3 Flammable Liquid"
click at [14, 408] on select "Select 1 Explosive 1.1 Explosive 1.2 Explosive 1.3 Explosive 1.4 Explosive 1.5 …" at bounding box center [231, 417] width 434 height 19
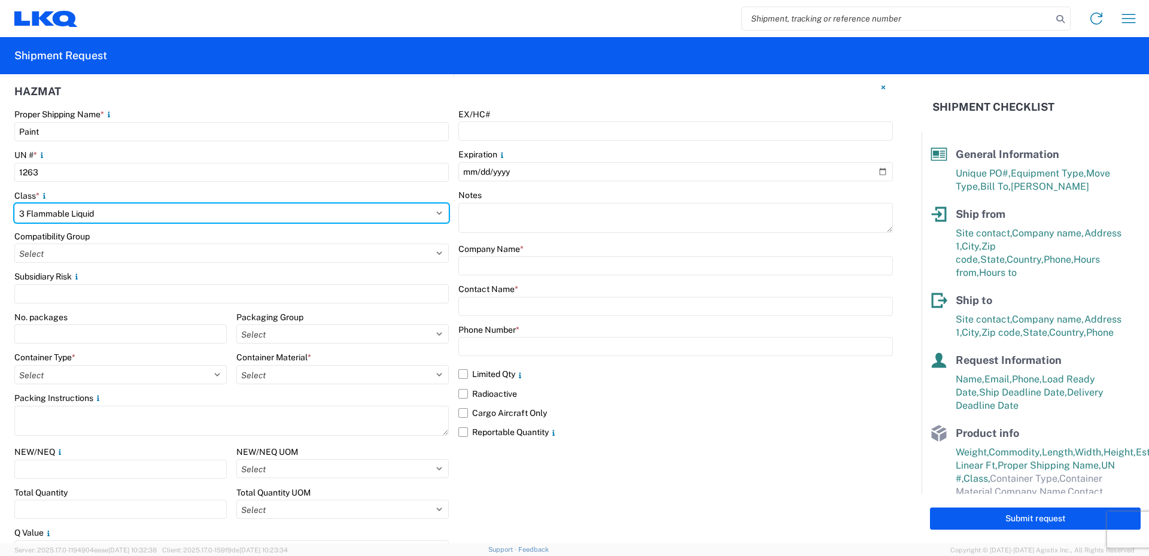
scroll to position [1434, 0]
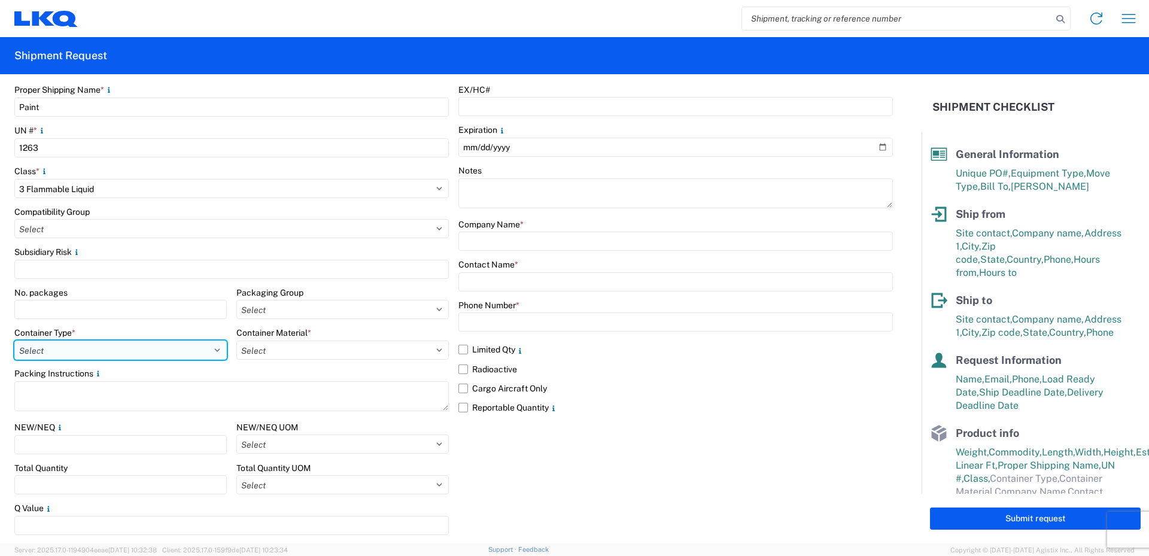
click at [62, 345] on select "Select 5 - Bags 4 - Boxes 6 - Composite Packaging 1 - Drums 3 - Jerricans None …" at bounding box center [120, 349] width 212 height 19
select select "BOXES"
click at [14, 340] on select "Select 5 - Bags 4 - Boxes 6 - Composite Packaging 1 - Drums 3 - Jerricans None …" at bounding box center [120, 349] width 212 height 19
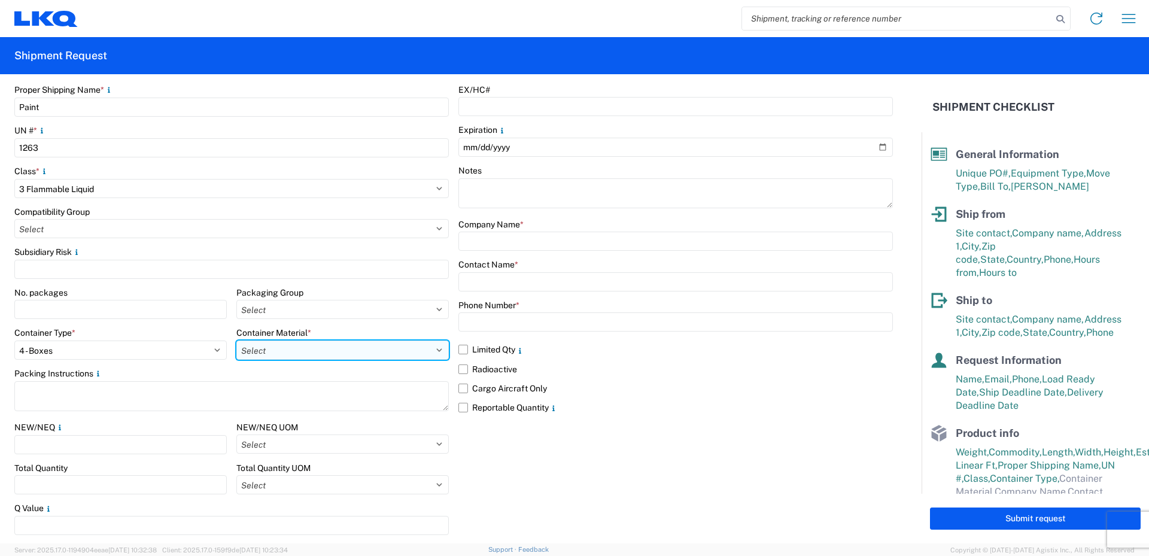
click at [340, 351] on select "Select B - Aluminum G - Fiberboard P - Glass, porcelain or stoneware (not used …" at bounding box center [342, 349] width 212 height 19
select select "PAPER_MULTI"
click at [236, 340] on select "Select B - Aluminum G - Fiberboard P - Glass, porcelain or stoneware (not used …" at bounding box center [342, 349] width 212 height 19
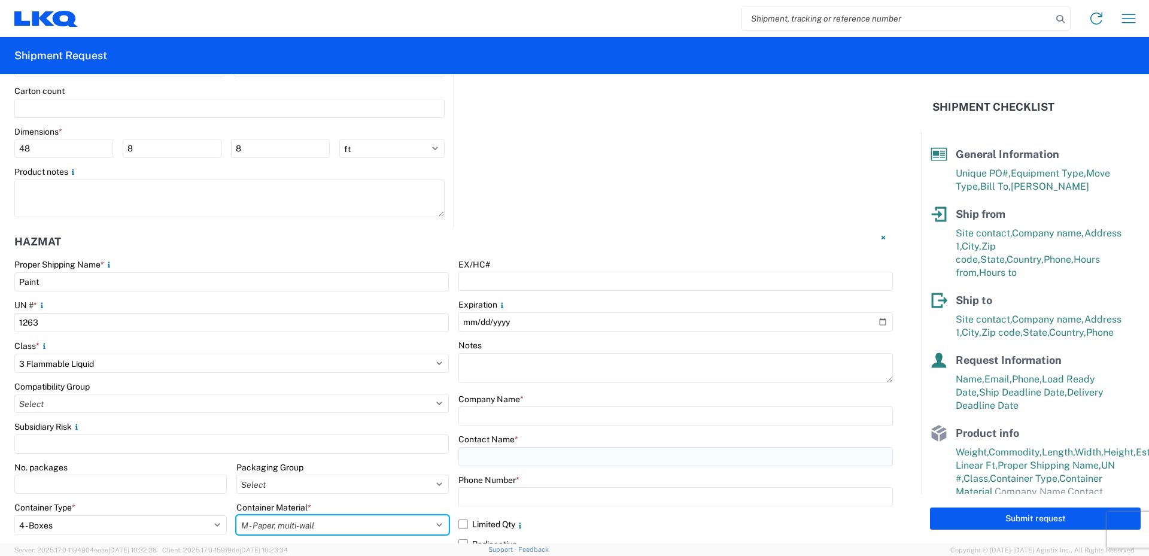
scroll to position [1315, 0]
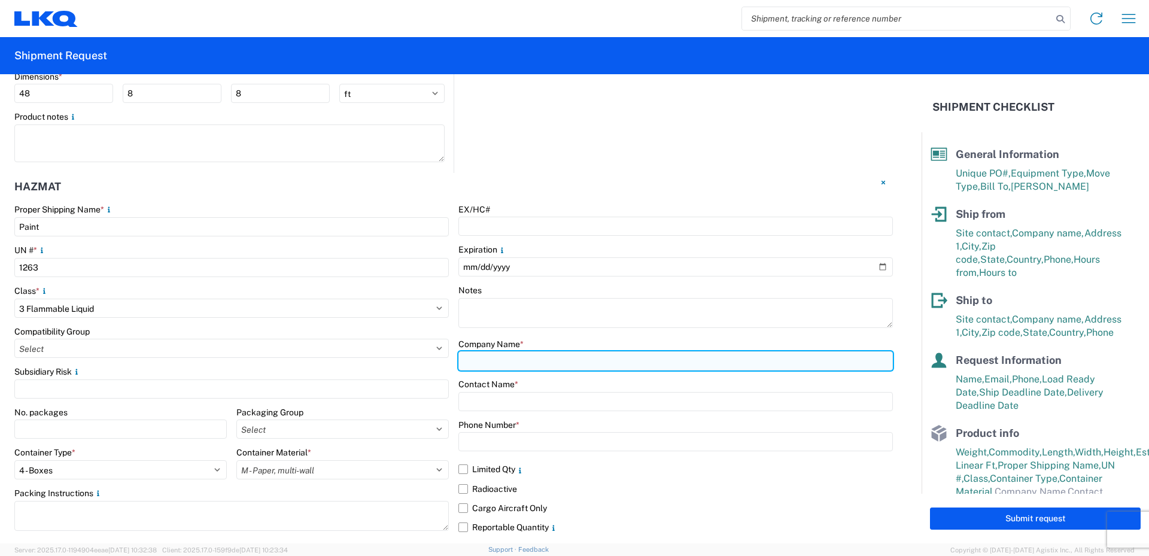
click at [490, 360] on input "text" at bounding box center [675, 360] width 434 height 19
click at [476, 361] on input "LKQ FinishMaster" at bounding box center [675, 360] width 434 height 19
type input "LKQ/FinishMaster"
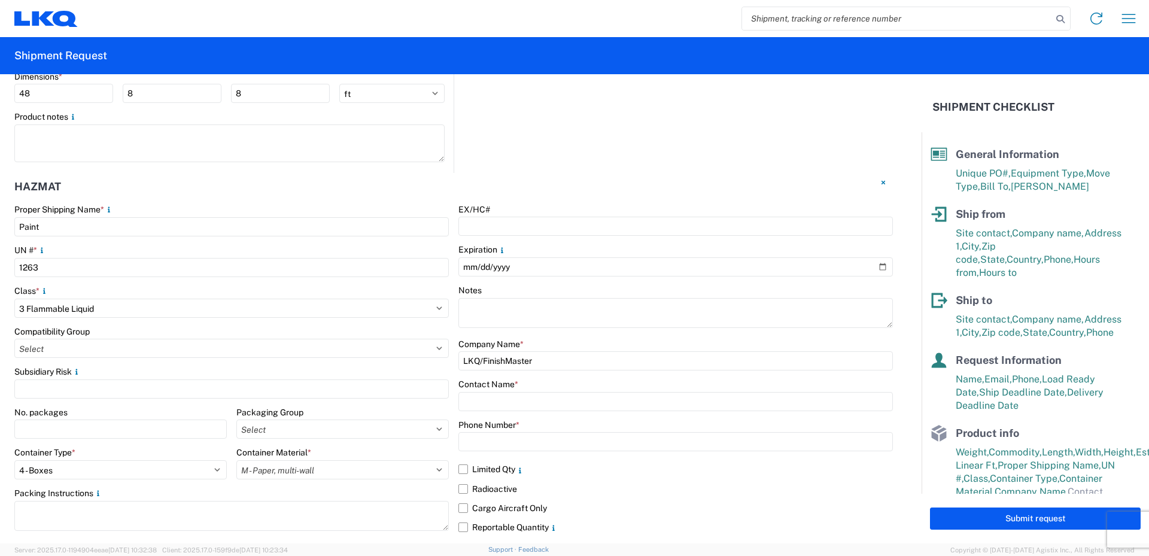
click at [579, 388] on div "Contact Name *" at bounding box center [675, 384] width 434 height 11
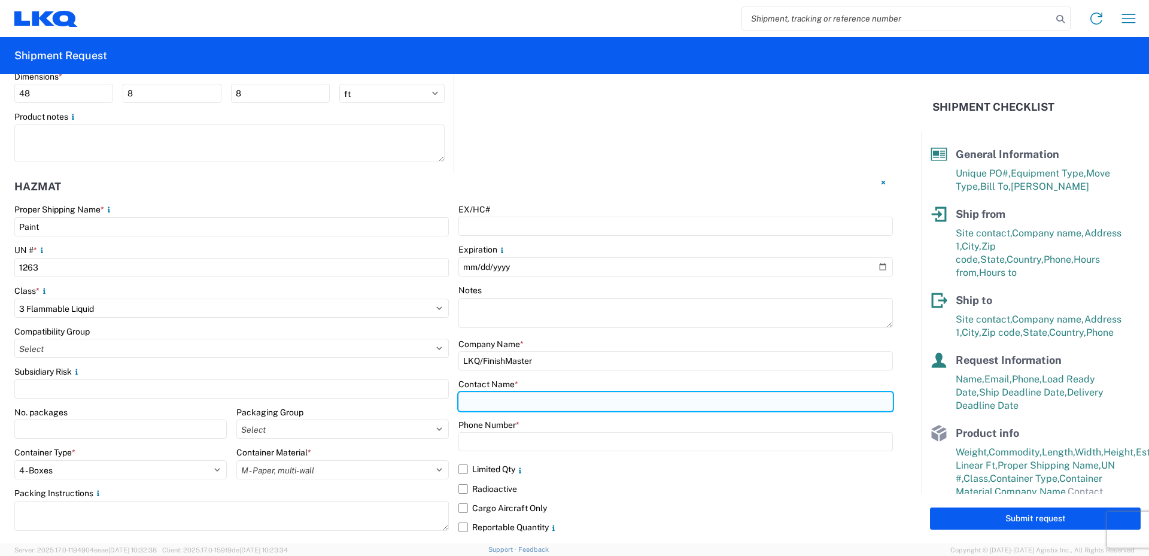
click at [491, 402] on input "text" at bounding box center [675, 401] width 434 height 19
type input "[PERSON_NAME]"
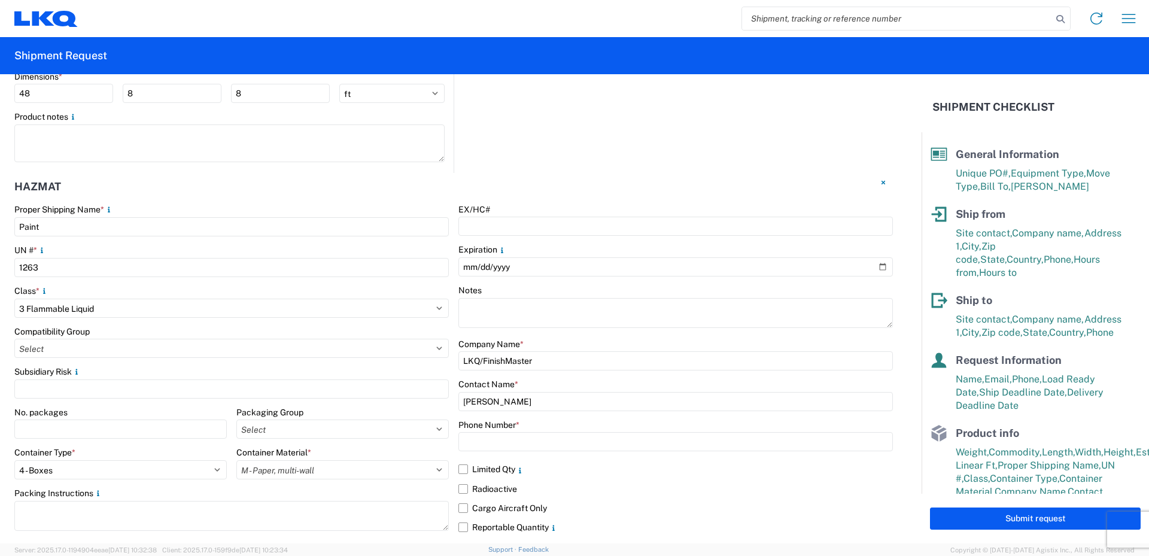
click at [608, 379] on div "Contact Name *" at bounding box center [675, 384] width 434 height 11
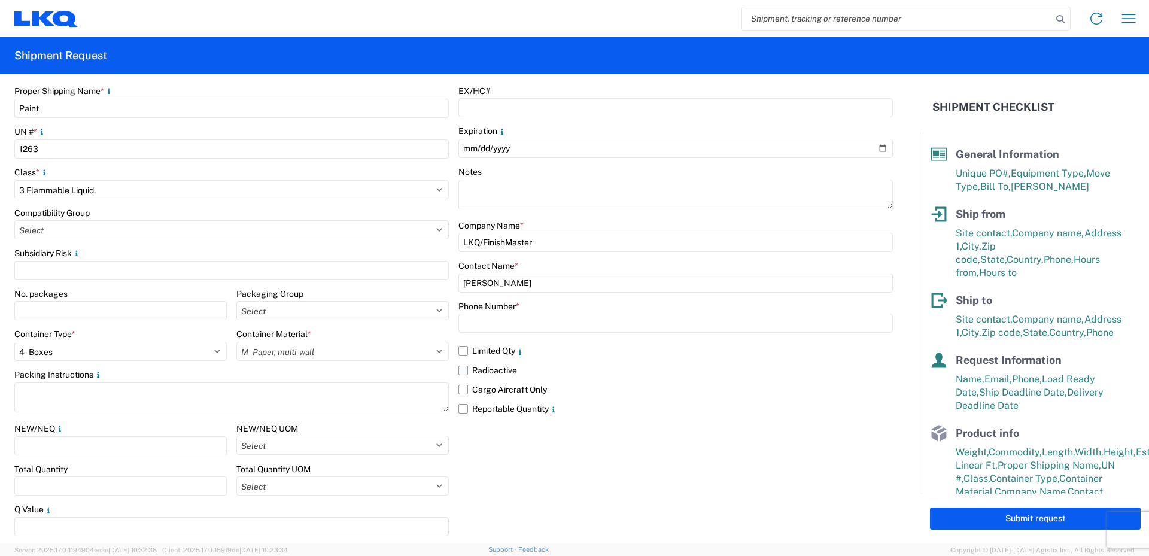
scroll to position [1434, 0]
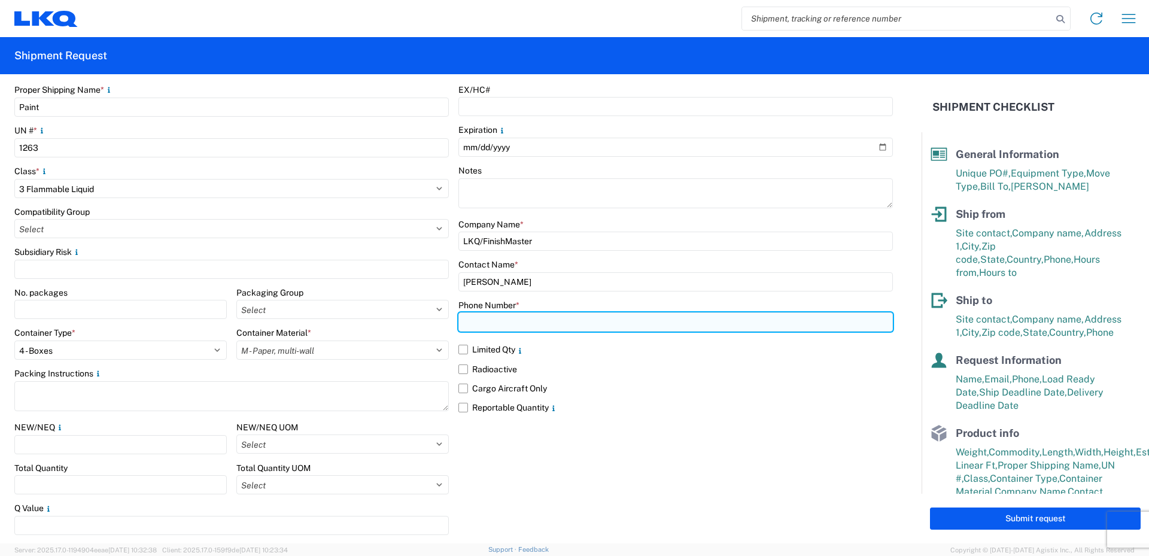
click at [468, 320] on input "text" at bounding box center [675, 321] width 434 height 19
type input "[PHONE_NUMBER]"
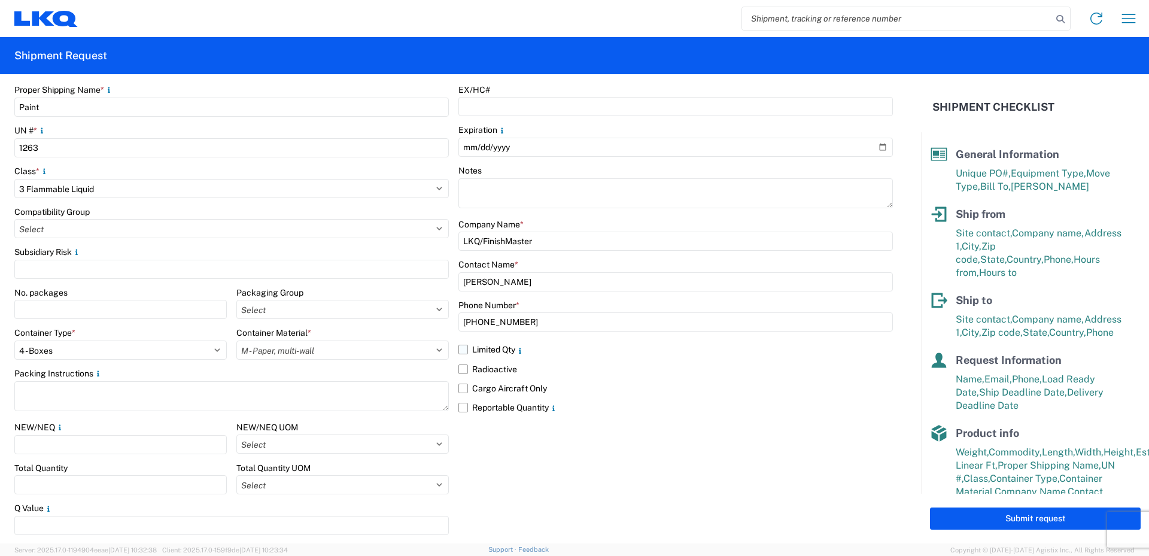
click at [458, 349] on label "Limited Qty" at bounding box center [675, 349] width 434 height 19
click at [0, 0] on input "Limited Qty" at bounding box center [0, 0] width 0 height 0
click at [460, 407] on label "Reportable Quantity" at bounding box center [675, 407] width 434 height 19
click at [0, 0] on input "Reportable Quantity" at bounding box center [0, 0] width 0 height 0
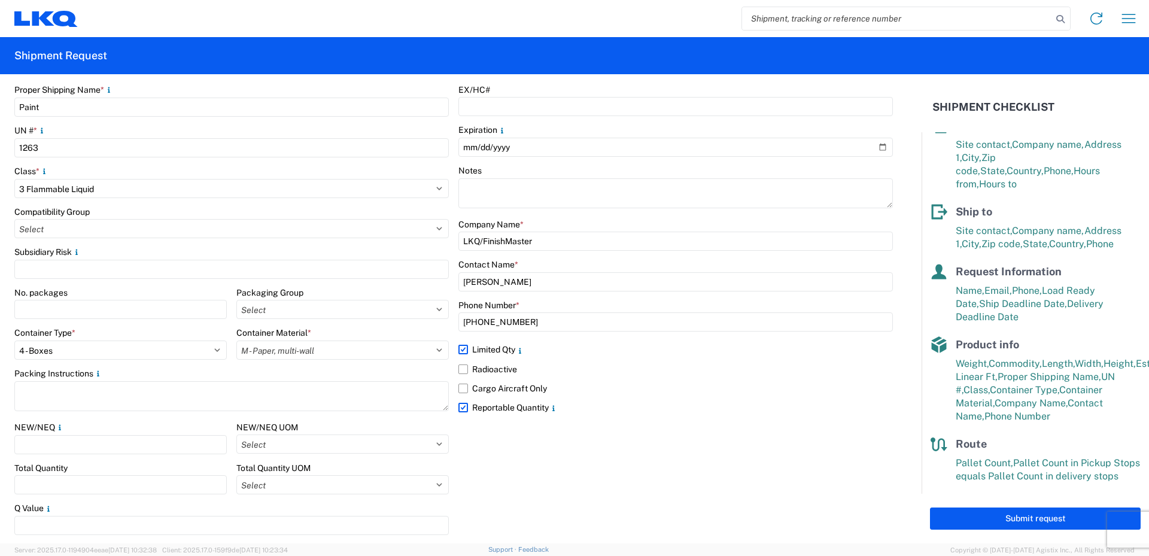
scroll to position [90, 0]
click at [1026, 517] on button "Submit request" at bounding box center [1035, 518] width 211 height 22
select select "US"
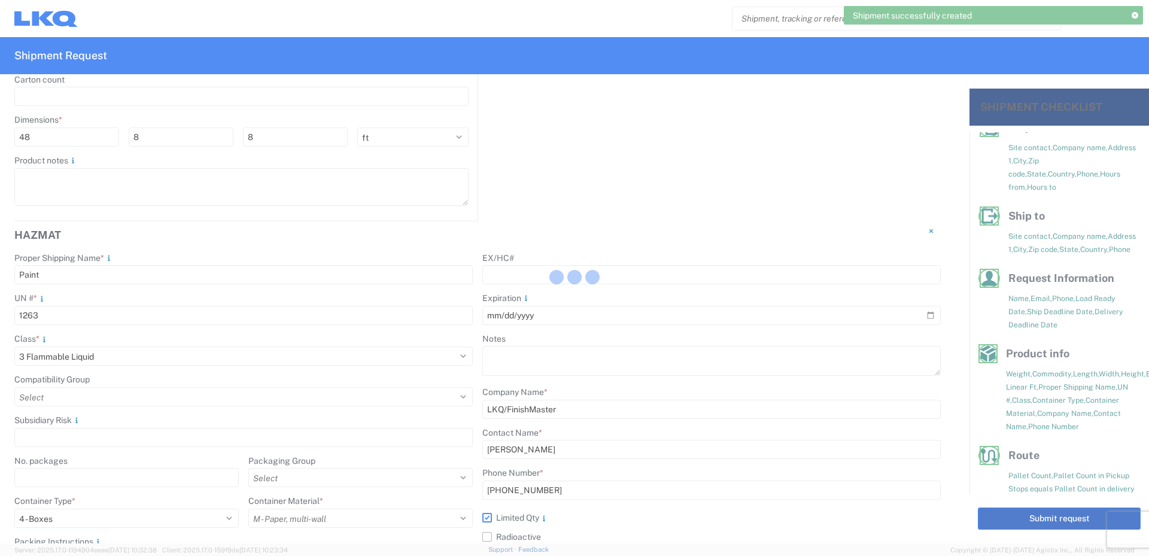
scroll to position [1514, 0]
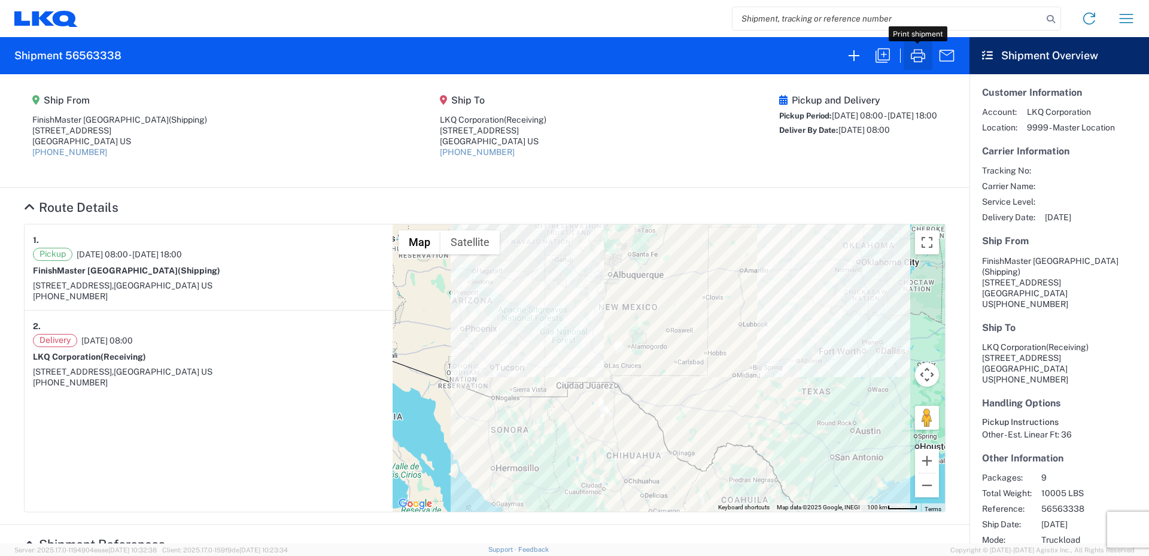
click at [922, 59] on icon "button" at bounding box center [918, 55] width 14 height 13
